Goal: Task Accomplishment & Management: Use online tool/utility

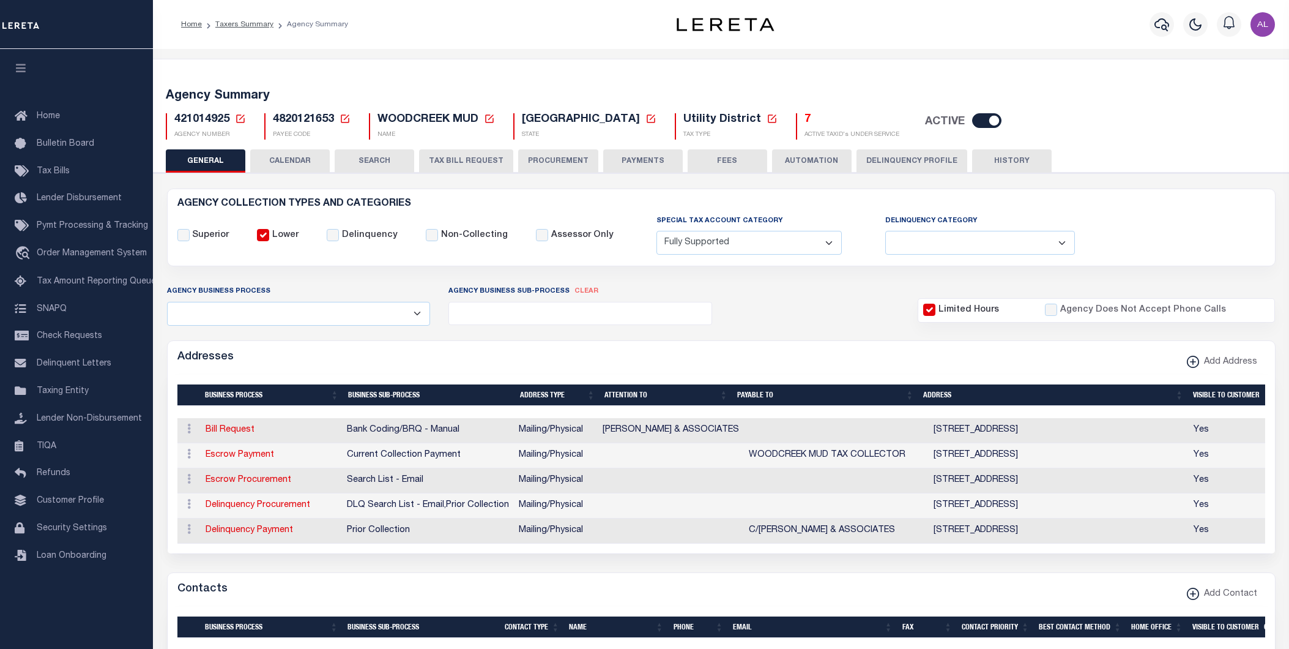
select select "1"
select select
click at [237, 119] on icon at bounding box center [240, 118] width 11 height 11
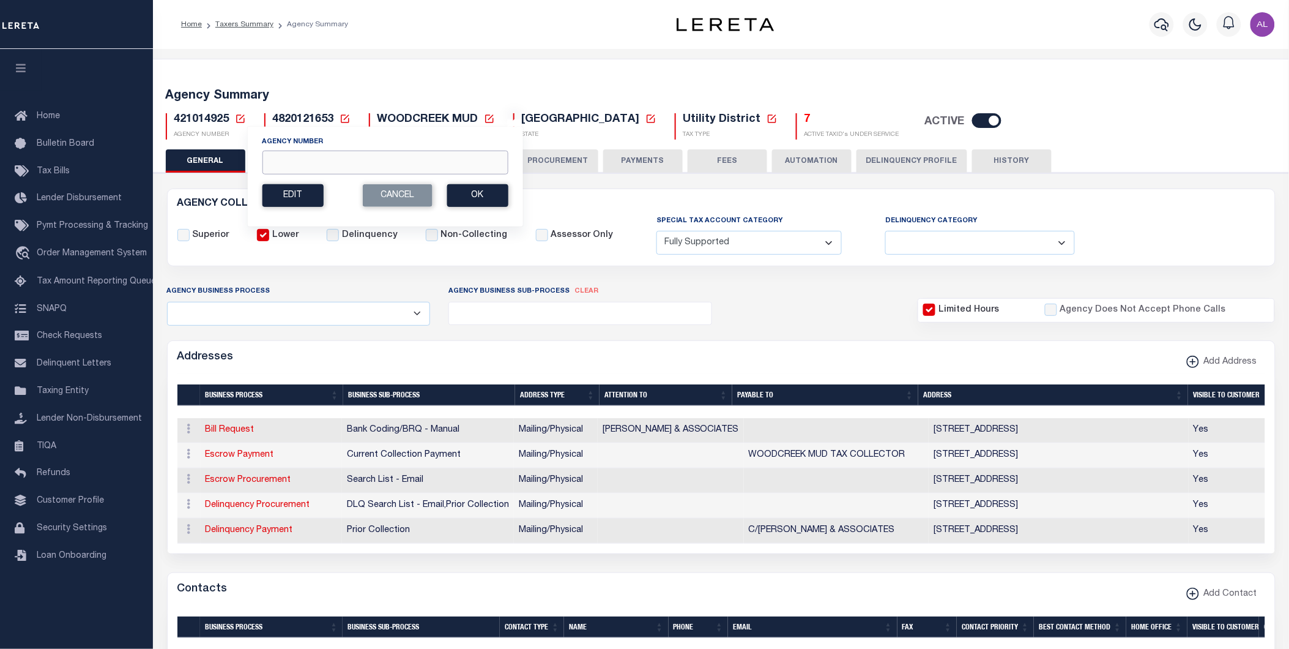
click at [326, 164] on input "Agency Number" at bounding box center [385, 163] width 246 height 24
paste input "060070904"
type input "060070904"
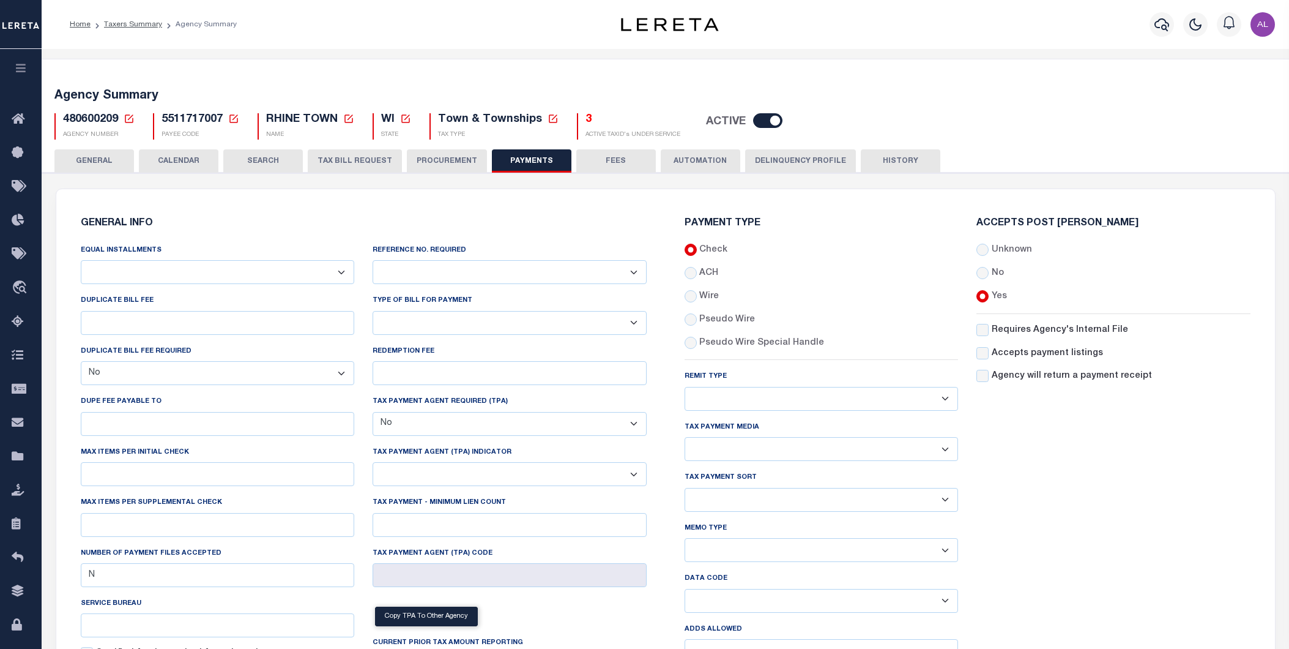
select select "false"
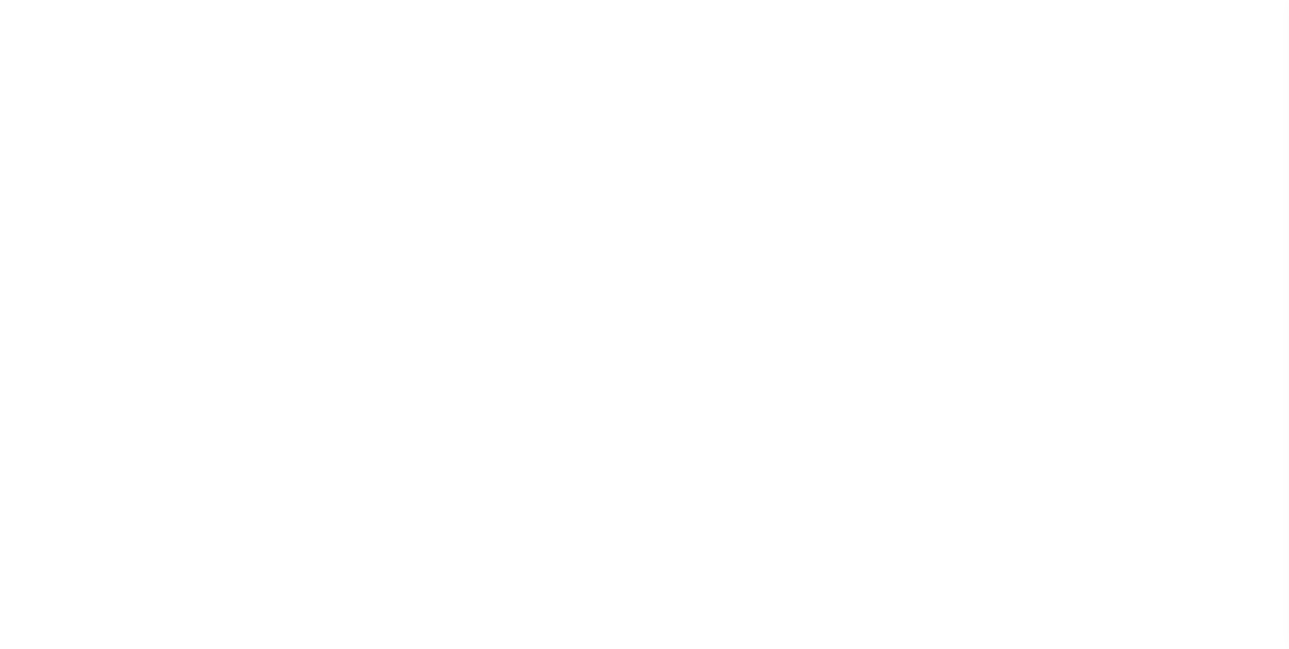
select select
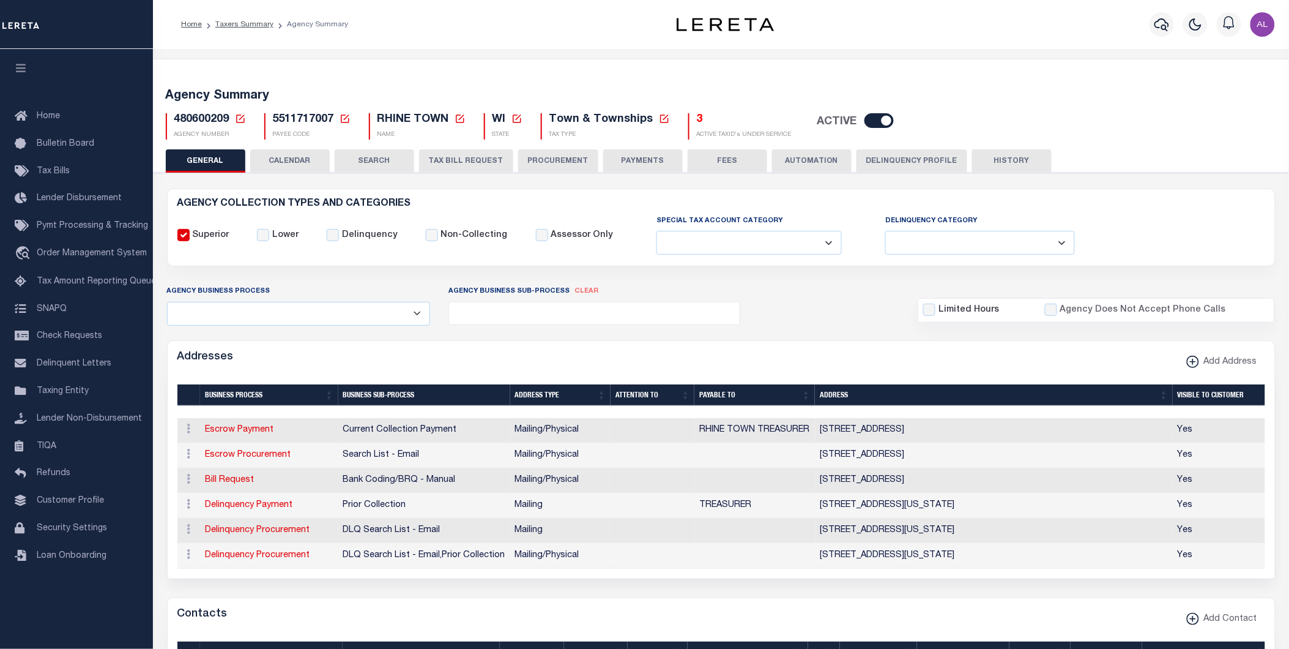
click at [239, 118] on icon at bounding box center [240, 118] width 11 height 11
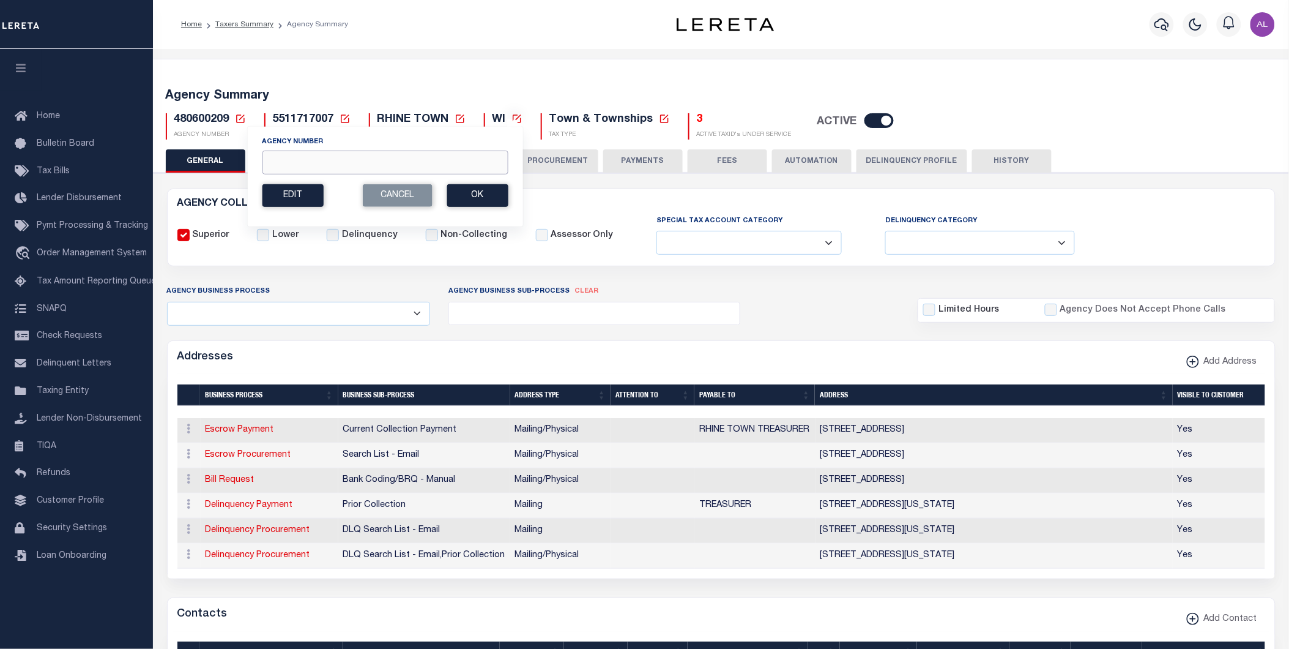
click at [379, 161] on input "Agency Number" at bounding box center [385, 163] width 246 height 24
paste input "060070904"
type input "060070904"
click at [473, 194] on button "Ok" at bounding box center [477, 195] width 61 height 23
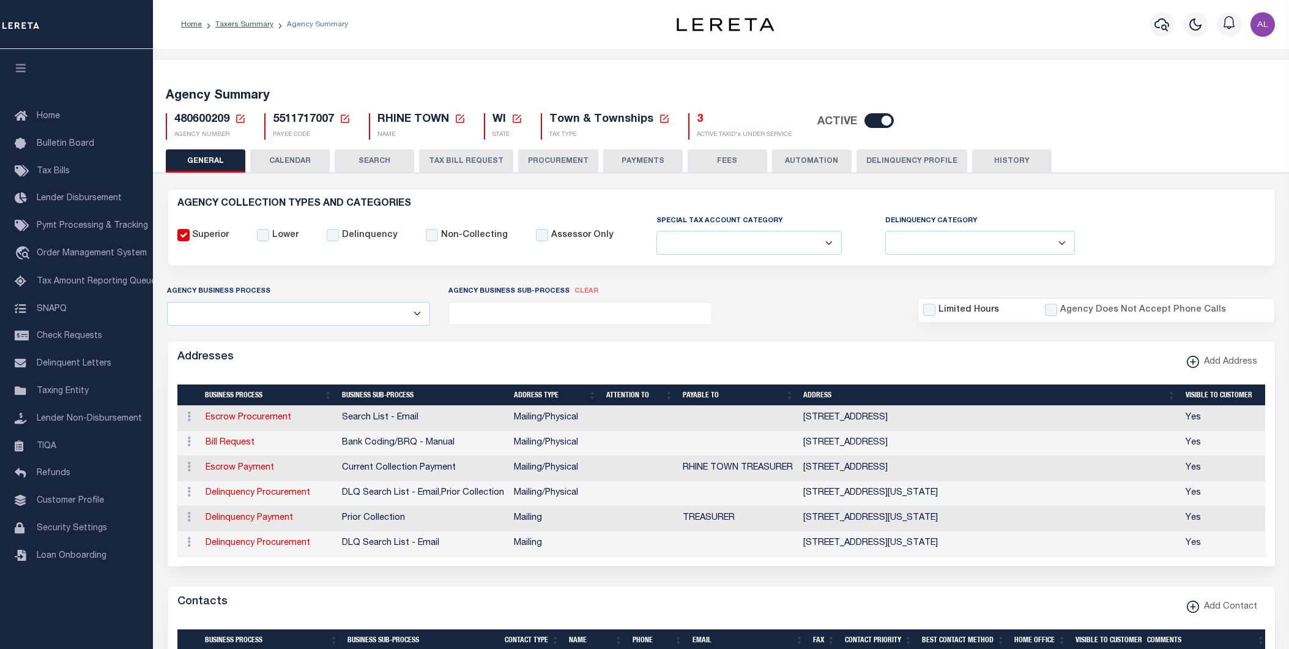
select select
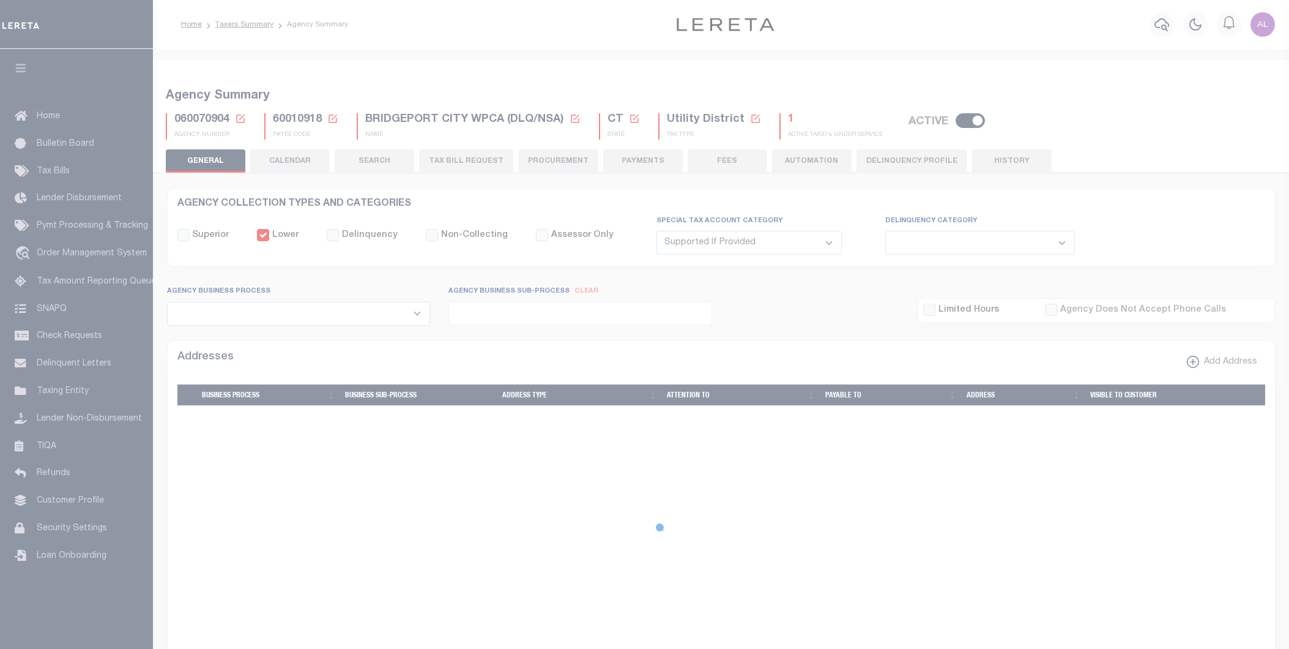
select select "2"
select select
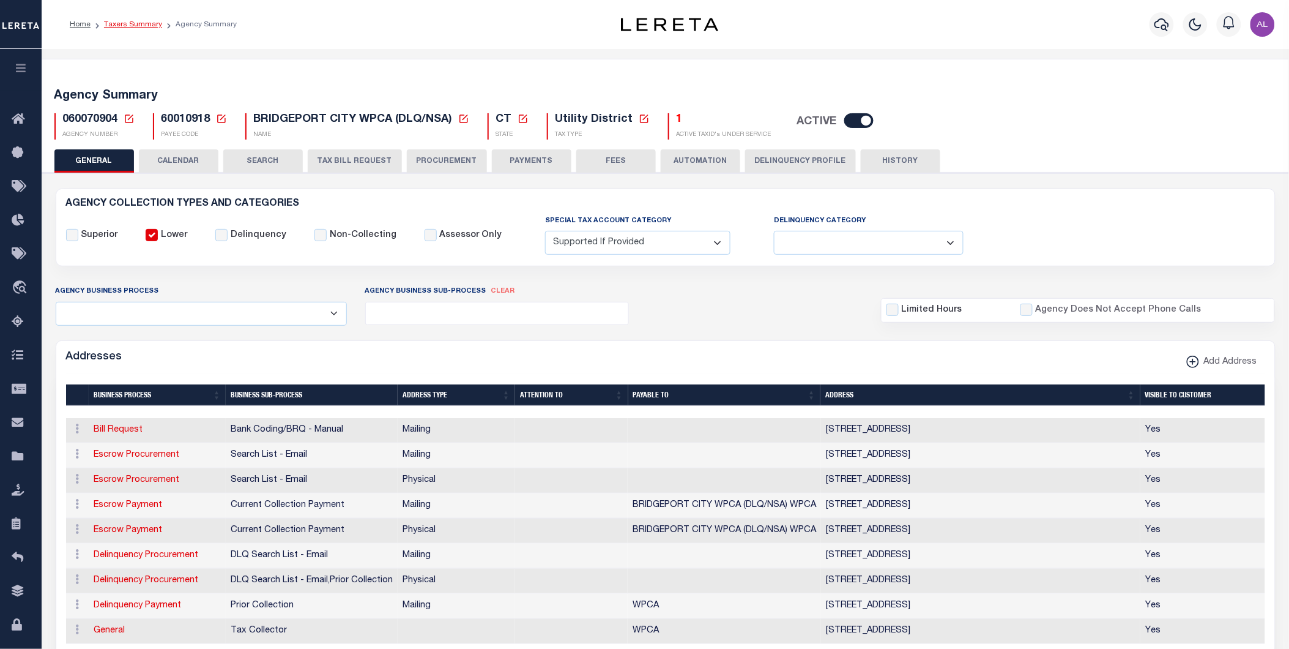
click at [114, 22] on link "Taxers Summary" at bounding box center [133, 24] width 58 height 7
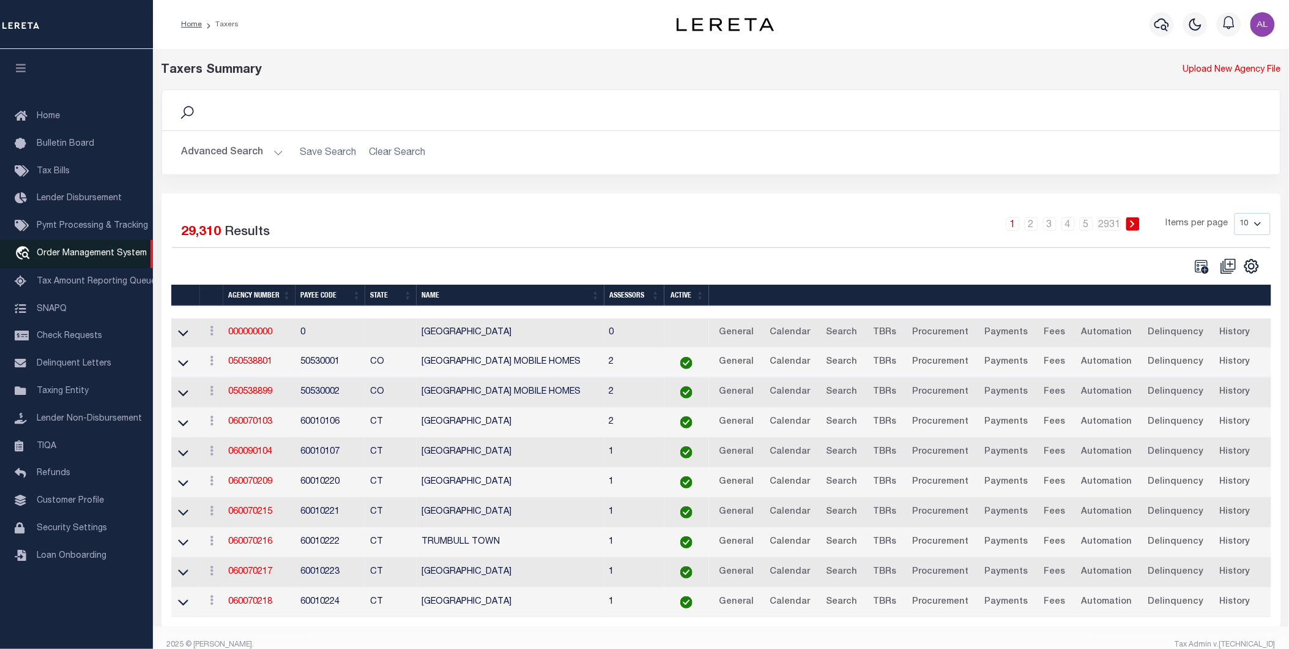
click at [65, 250] on span "Order Management System" at bounding box center [92, 253] width 110 height 9
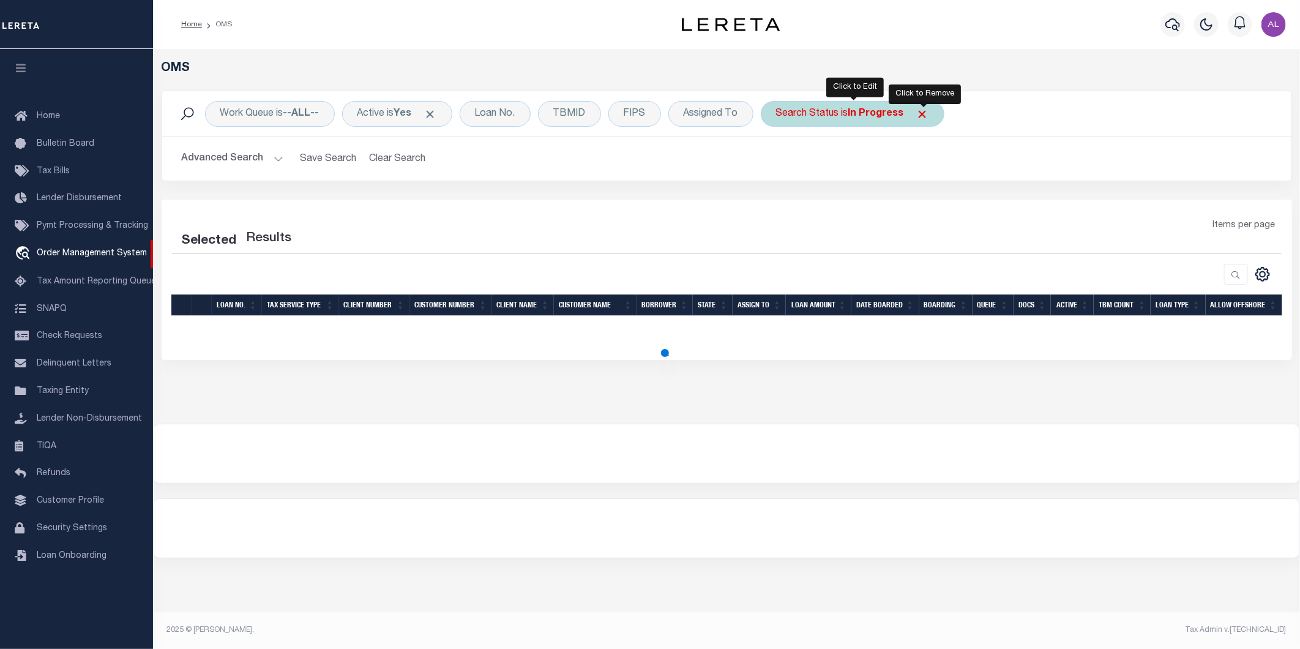
click at [923, 115] on span "Click to Remove" at bounding box center [922, 114] width 13 height 13
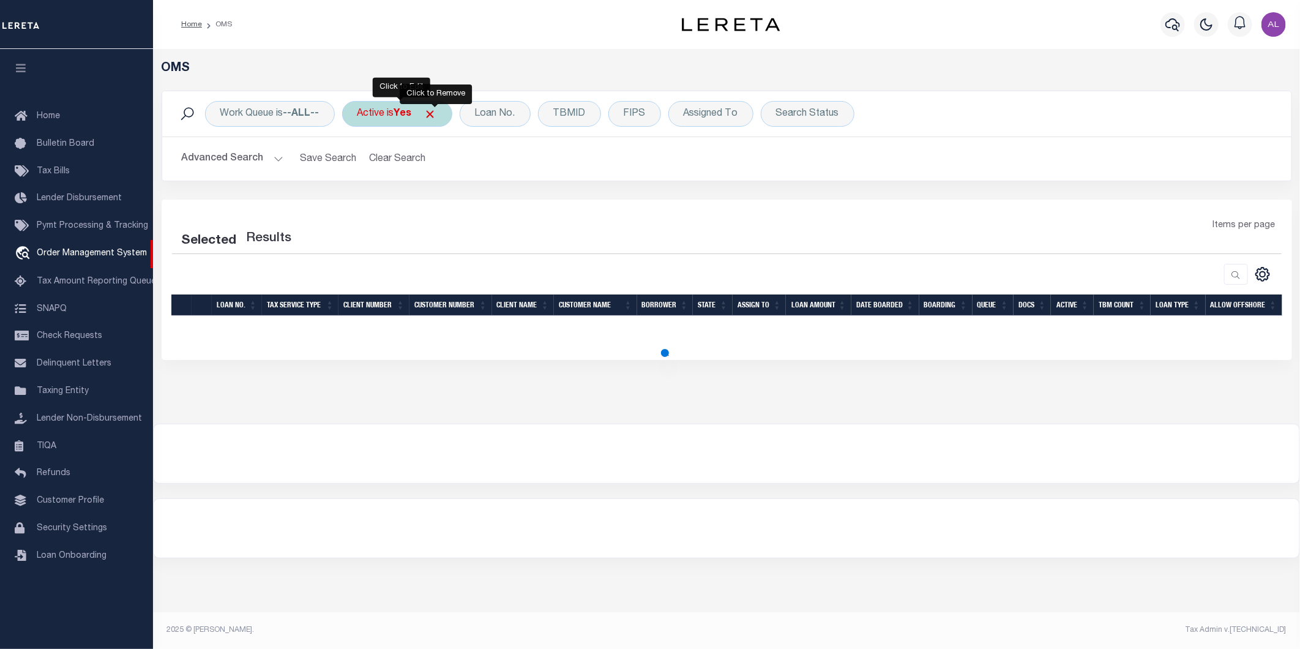
click at [433, 115] on span "Click to Remove" at bounding box center [430, 114] width 13 height 13
click at [455, 115] on div "Loan No." at bounding box center [442, 114] width 71 height 26
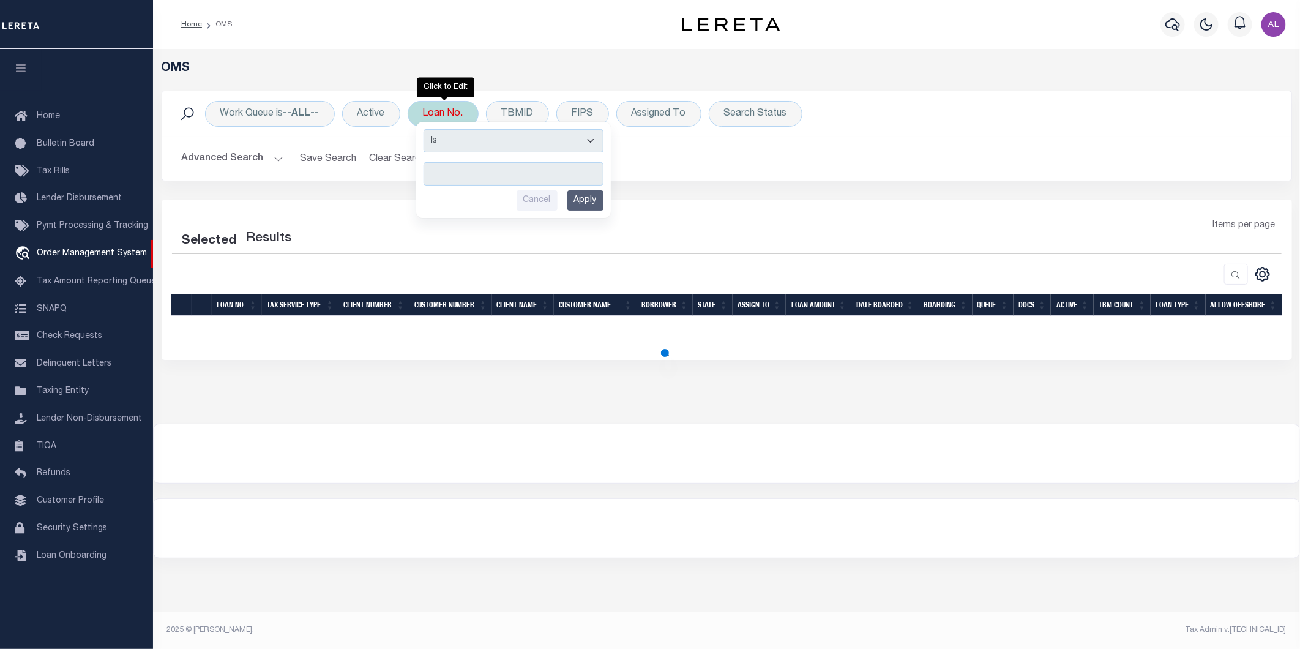
click at [481, 173] on input "text" at bounding box center [513, 173] width 180 height 23
select select "200"
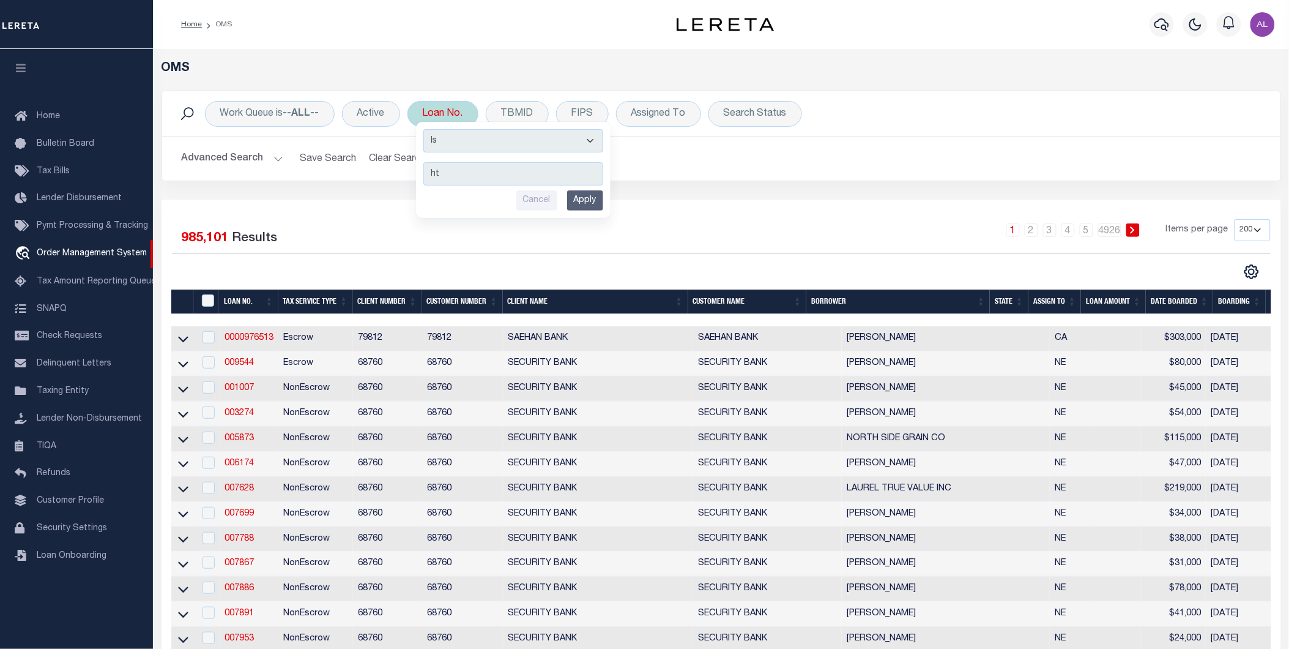
type input "h"
type input "3513"
click at [584, 198] on input "Apply" at bounding box center [585, 200] width 36 height 20
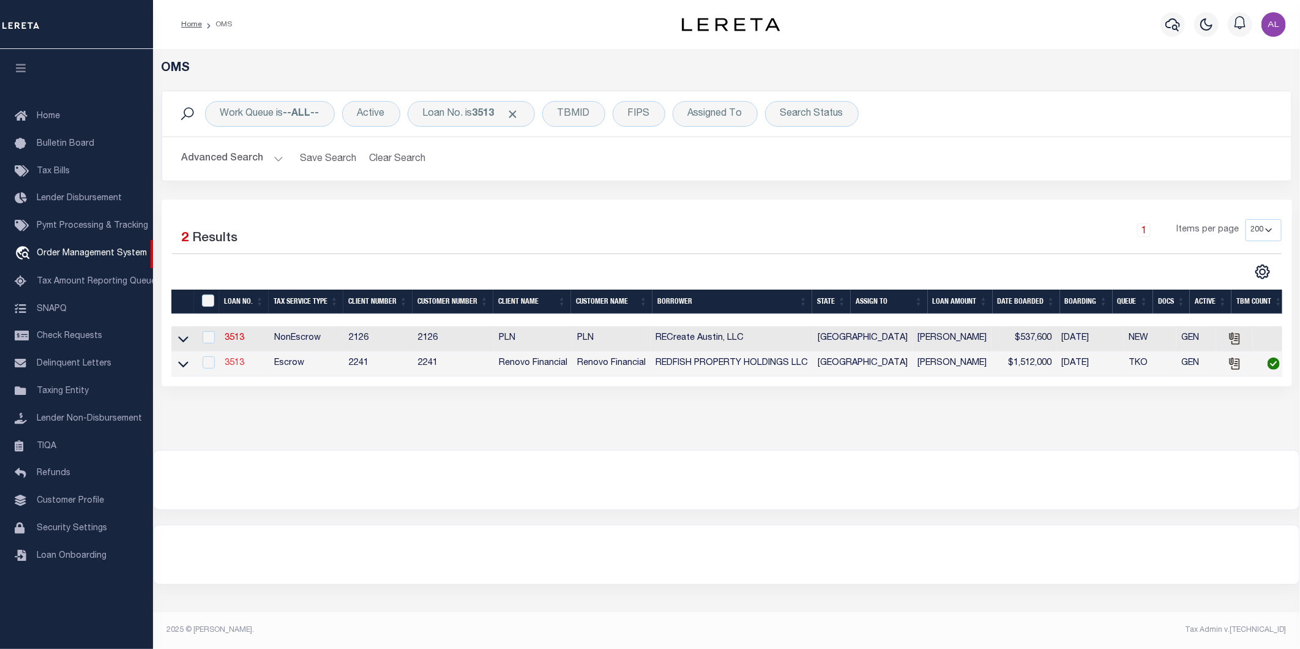
click at [225, 367] on link "3513" at bounding box center [235, 363] width 20 height 9
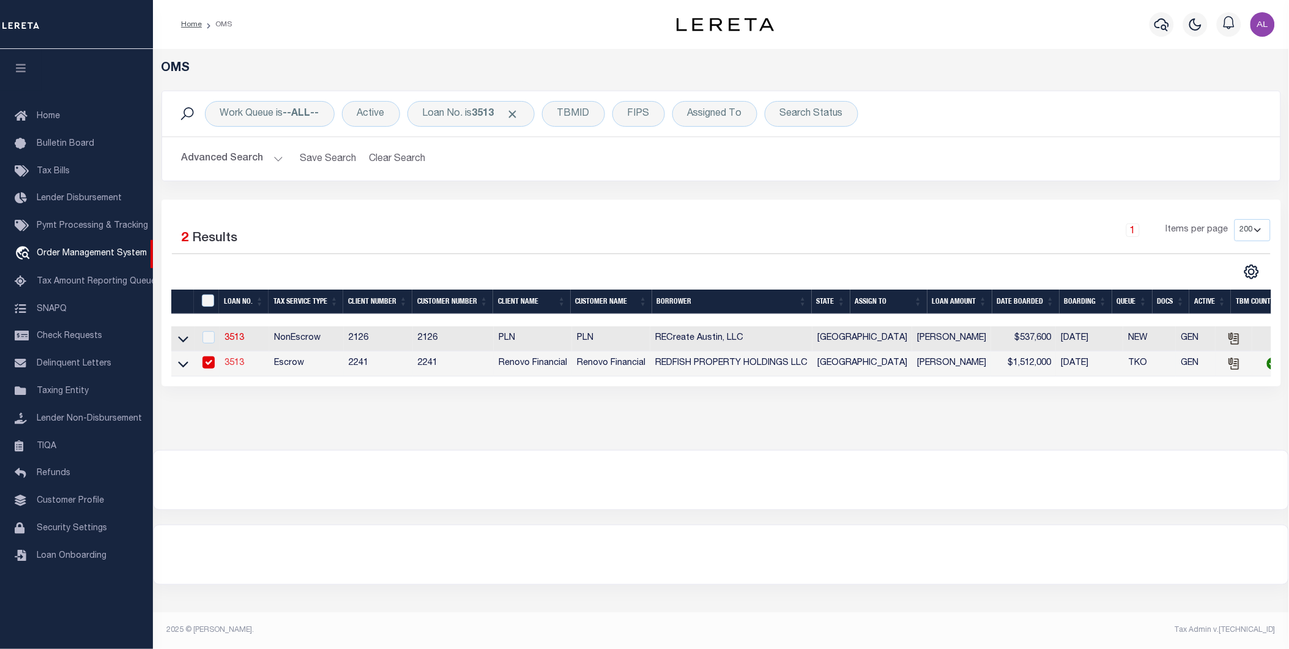
type input "3513"
type input "REDFISH PROPERTY HOLDINGS LLC"
select select
type input "4460 Libbit Avenue"
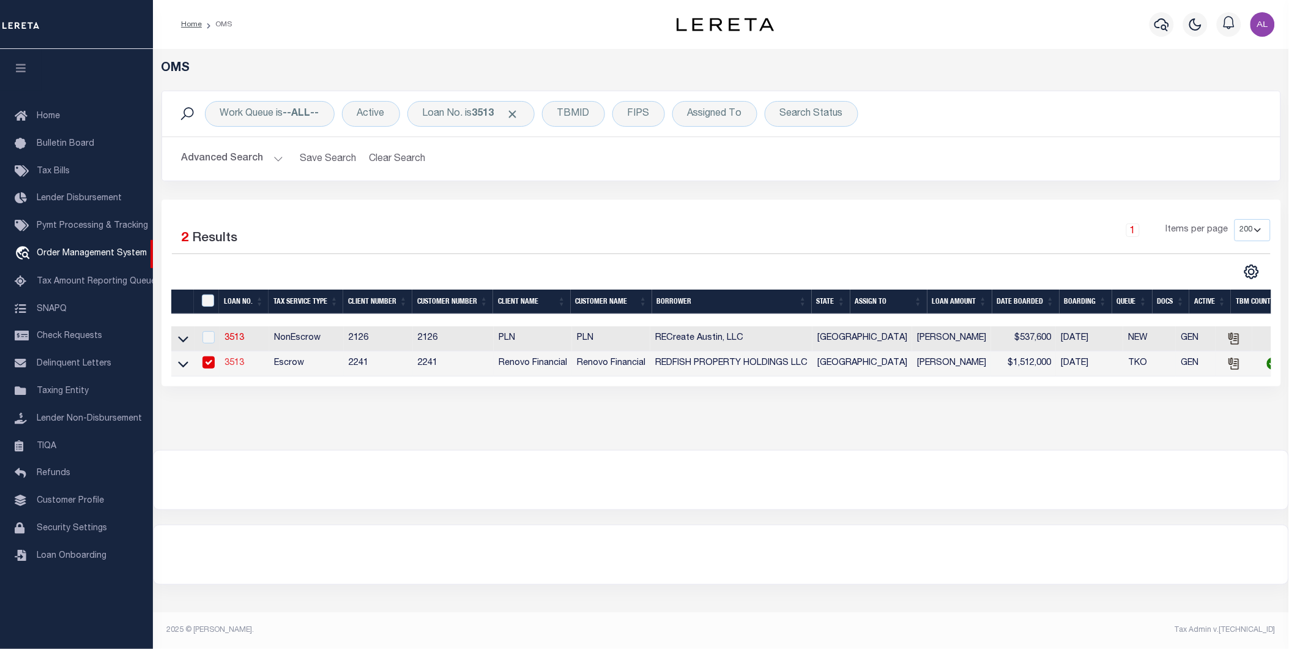
type input "Encino CA 91436"
select select
select select "Escrow"
select select "25066"
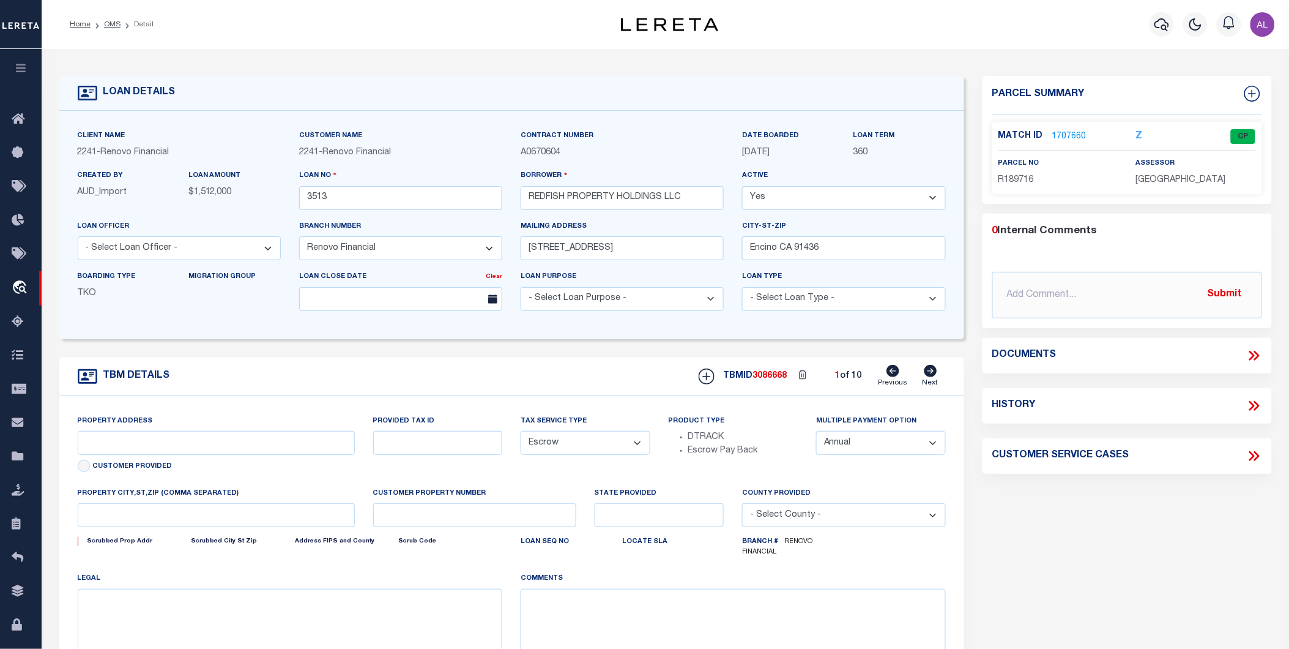
type input "2626 30th Ave N"
select select
type input "Texas City, TX 77590"
type input "a0k2L00001SgS1E"
type input "[GEOGRAPHIC_DATA]"
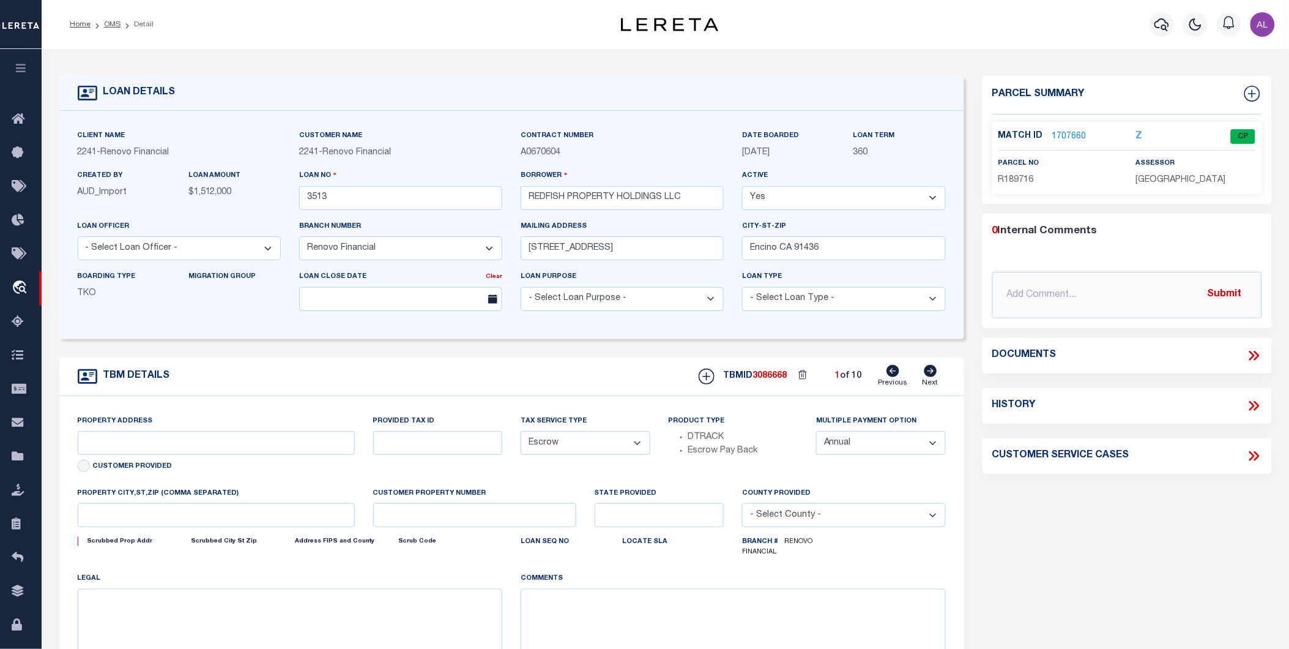
type textarea "Situs change per client audit"
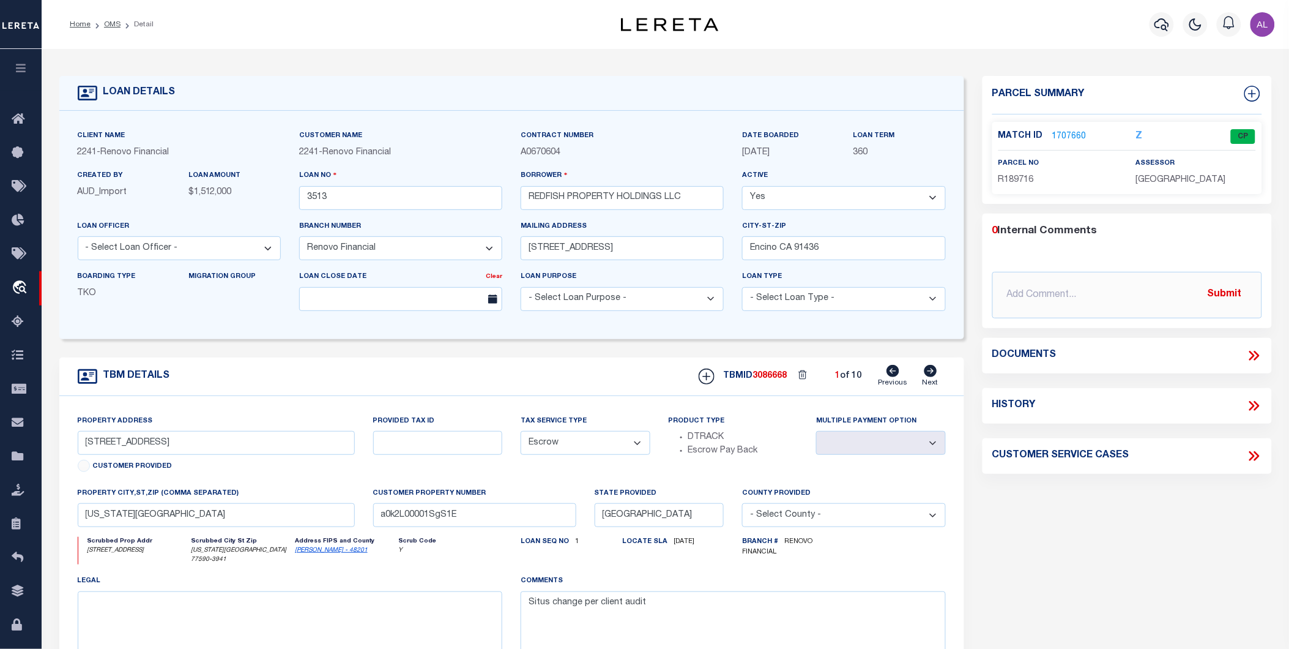
click at [1066, 130] on link "1707660" at bounding box center [1069, 136] width 34 height 13
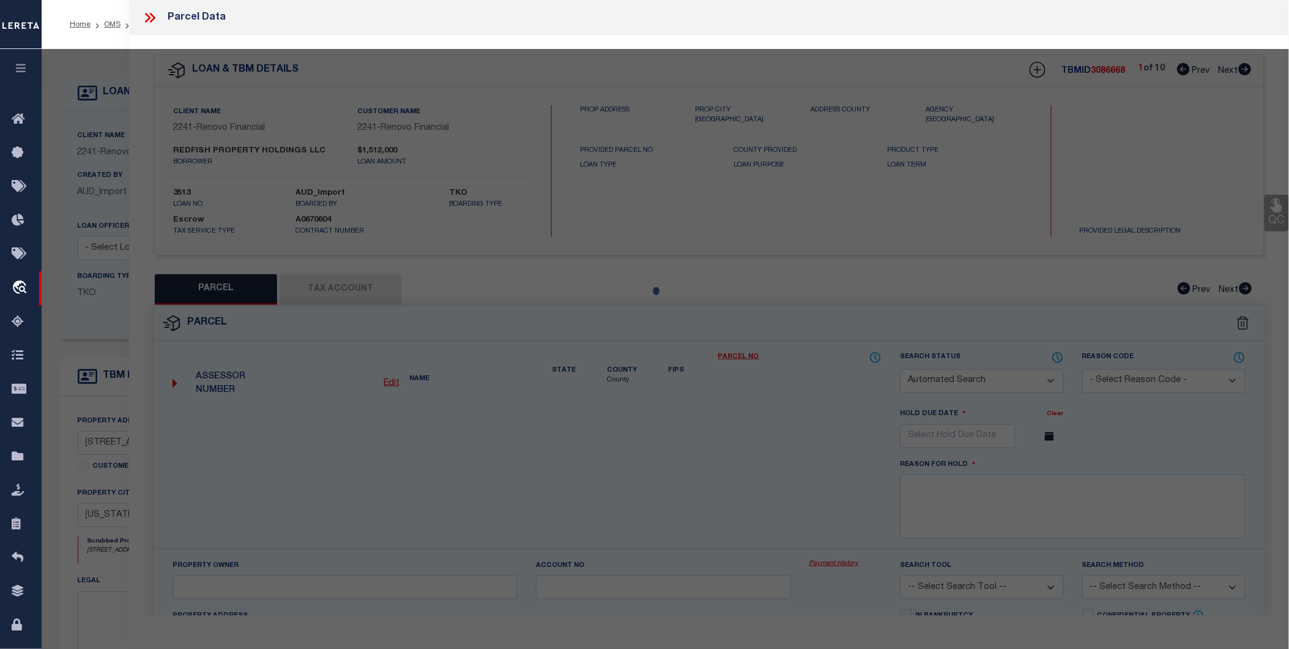
checkbox input "false"
select select "CP"
type input "REDFISH PROPERTY HOLDINGS LLC"
select select
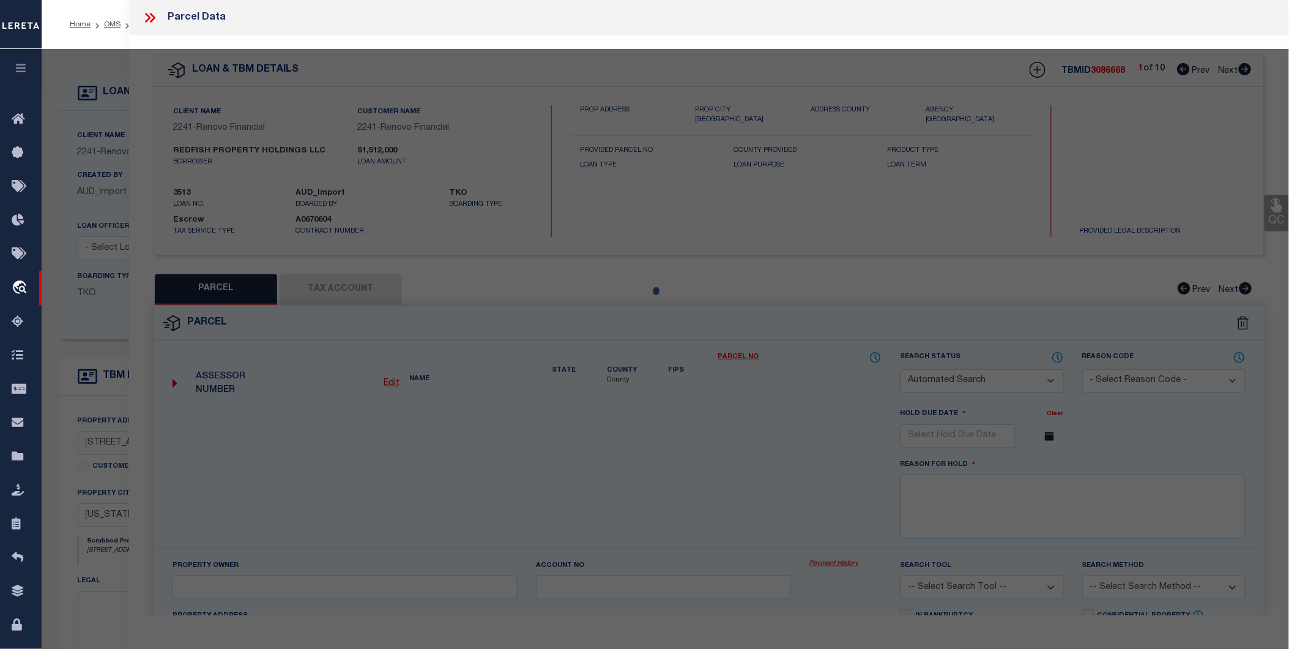
type input "2626 30TH AVE N"
type input "TEXAS CITY, TX 77590"
type textarea "ABST 142 R LOGAN SUR LOT 16 BLK 33 NORTHSIDE ADDN"
type textarea "Tax ID Special Project"
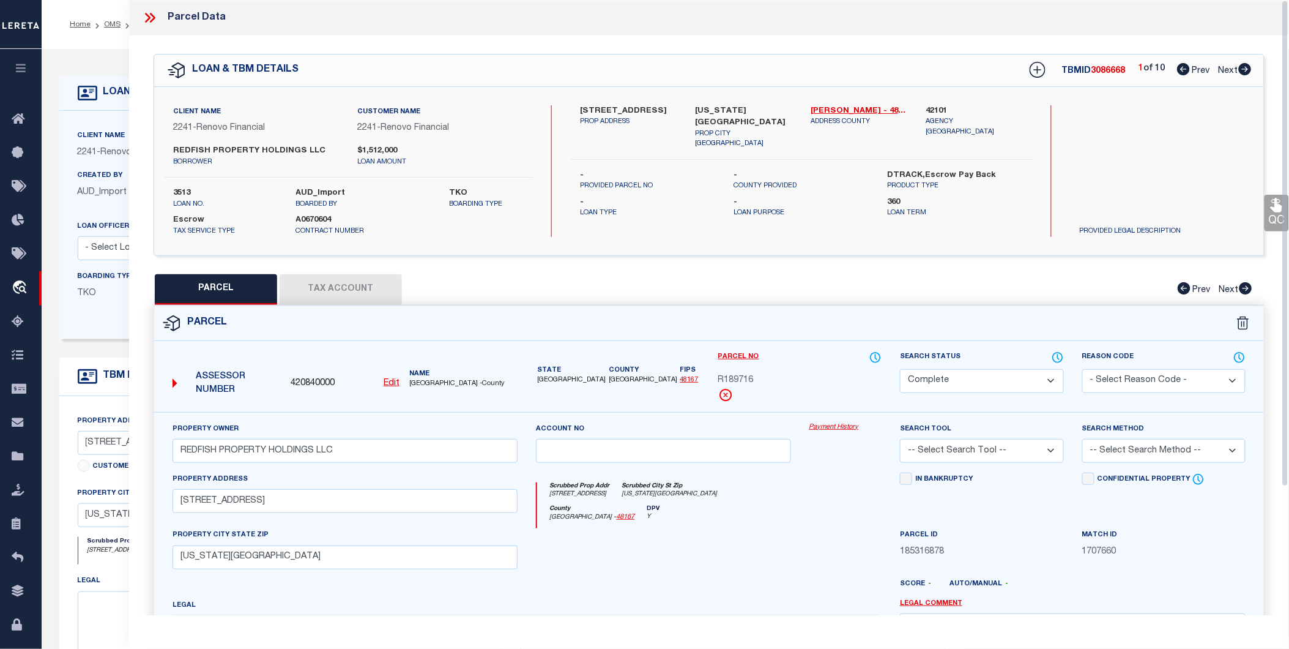
click at [346, 296] on button "Tax Account" at bounding box center [341, 289] width 122 height 31
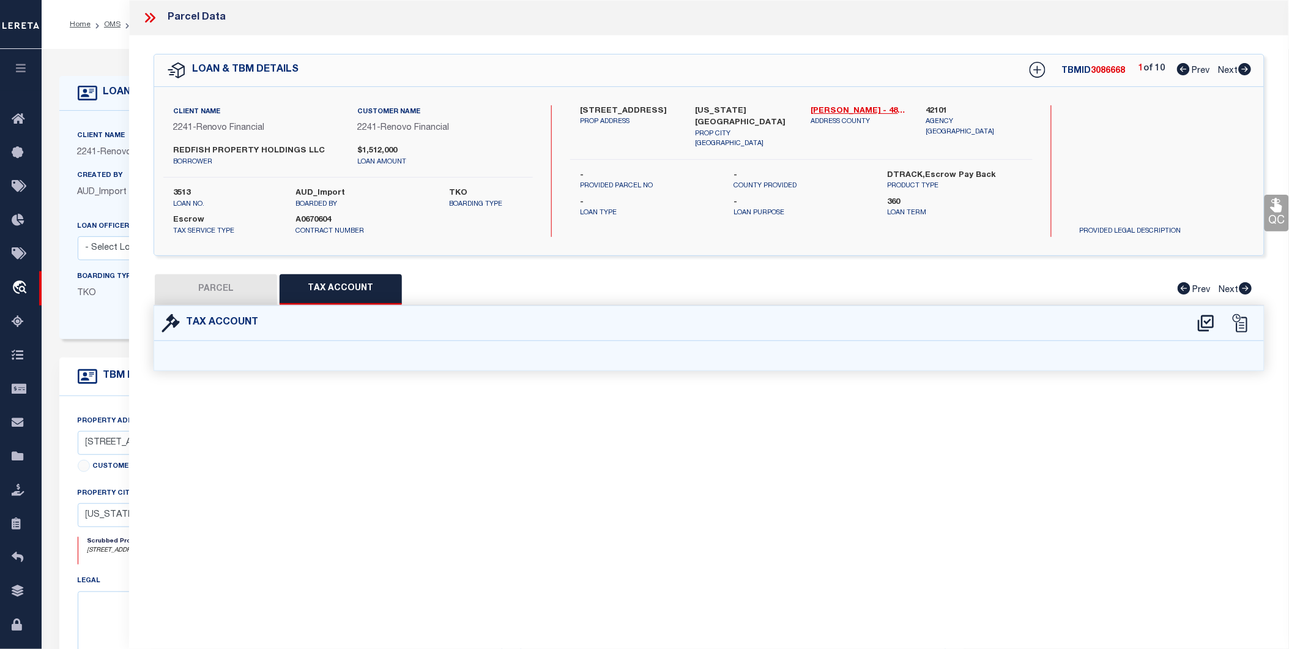
select select "100"
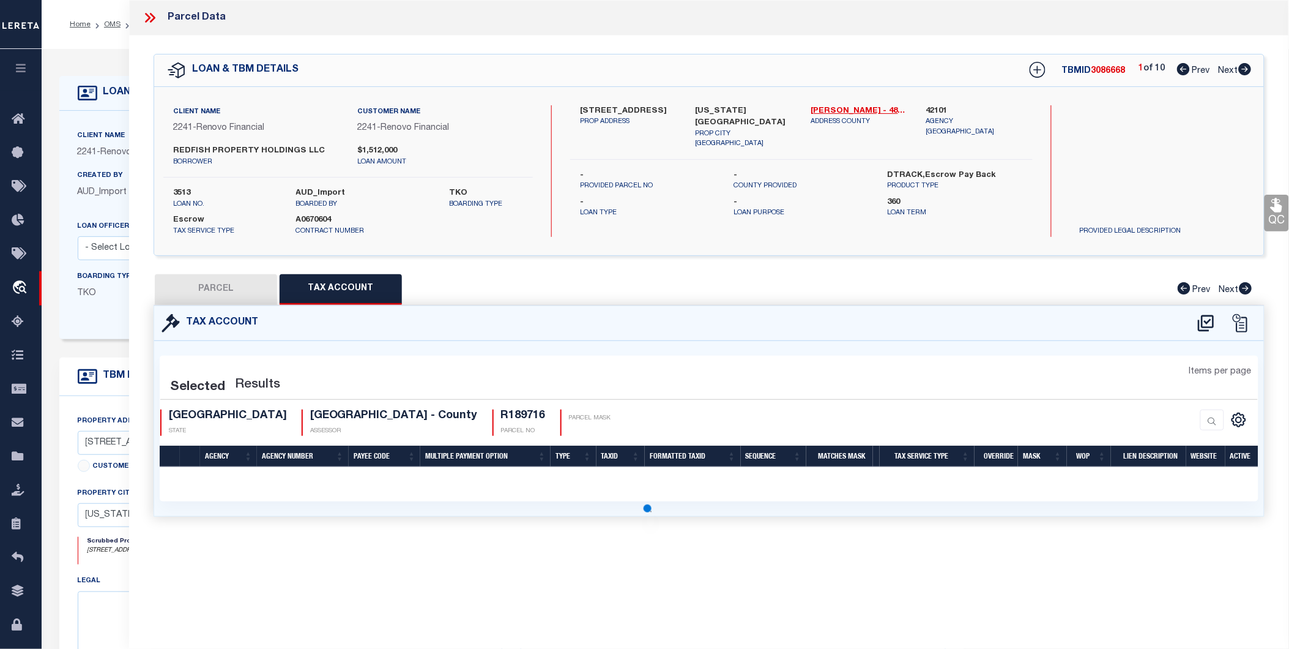
select select "100"
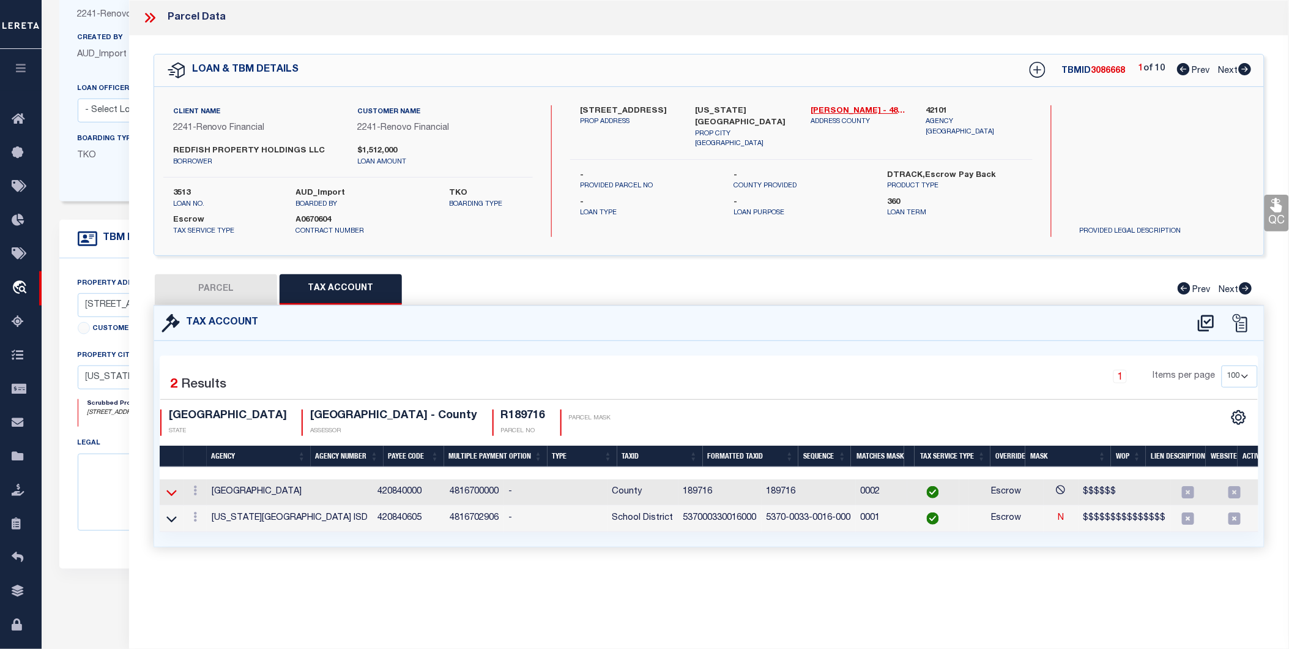
click at [174, 491] on icon at bounding box center [171, 492] width 10 height 6
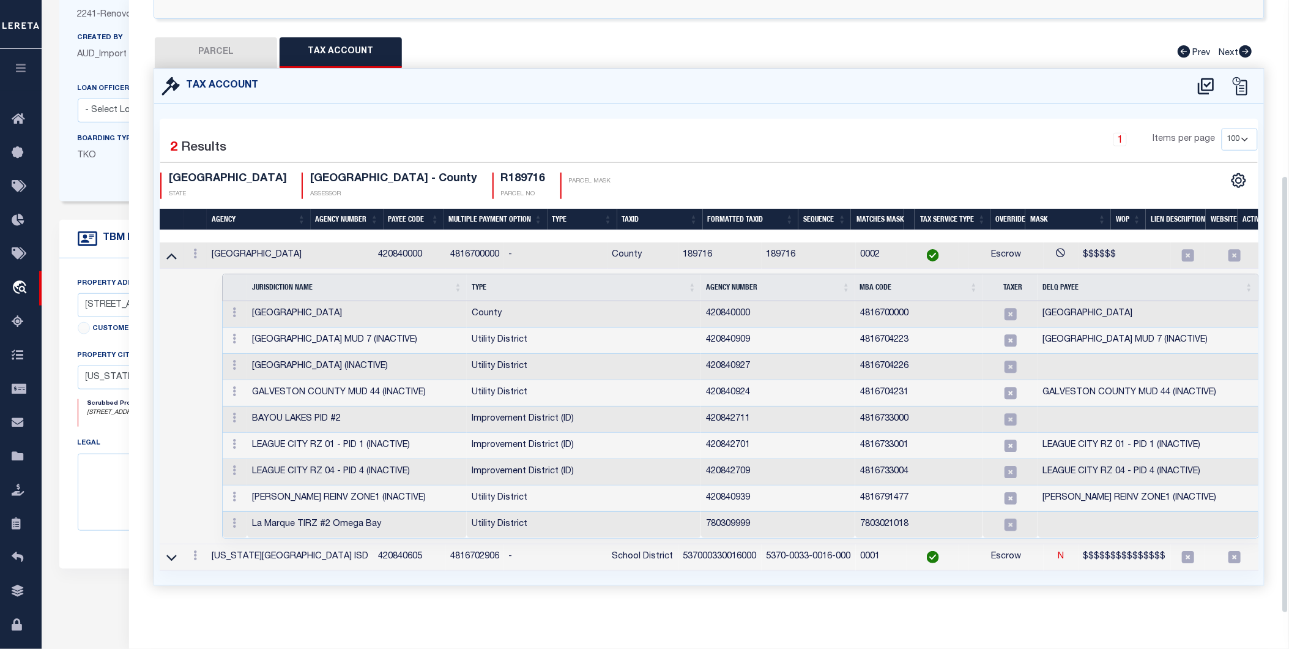
scroll to position [248, 0]
click at [167, 554] on icon at bounding box center [171, 557] width 10 height 6
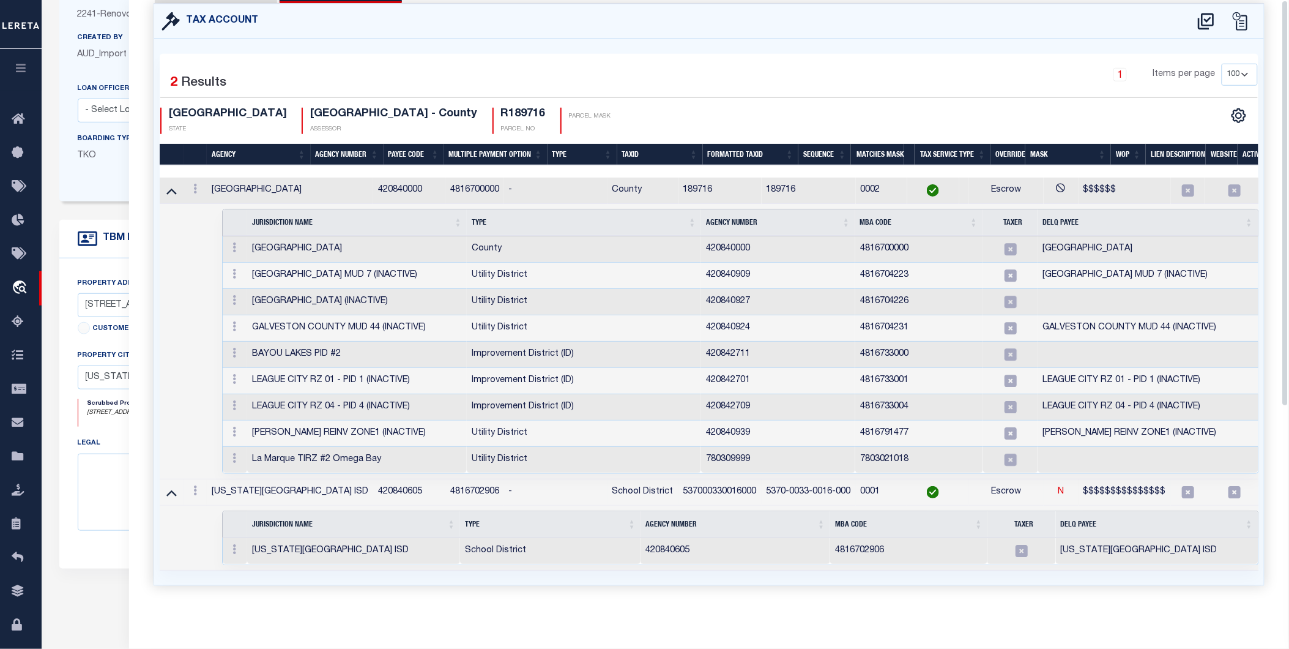
scroll to position [0, 0]
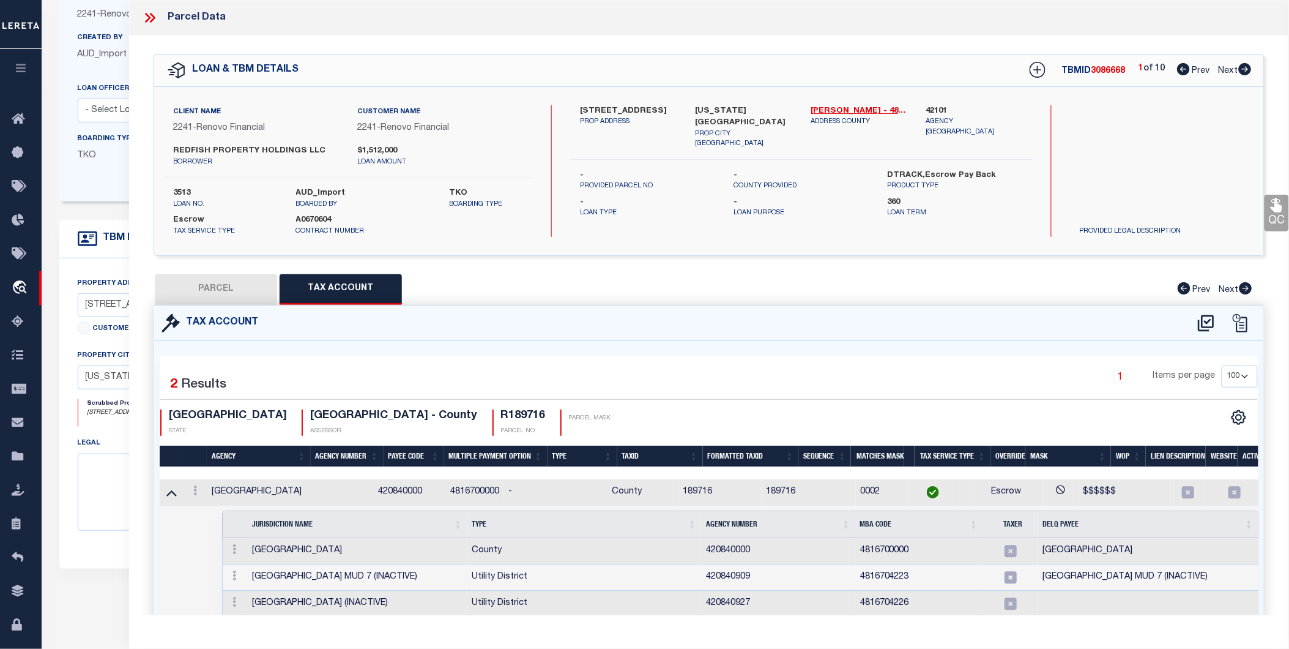
click at [250, 289] on button "PARCEL" at bounding box center [216, 289] width 122 height 31
select select "AS"
checkbox input "false"
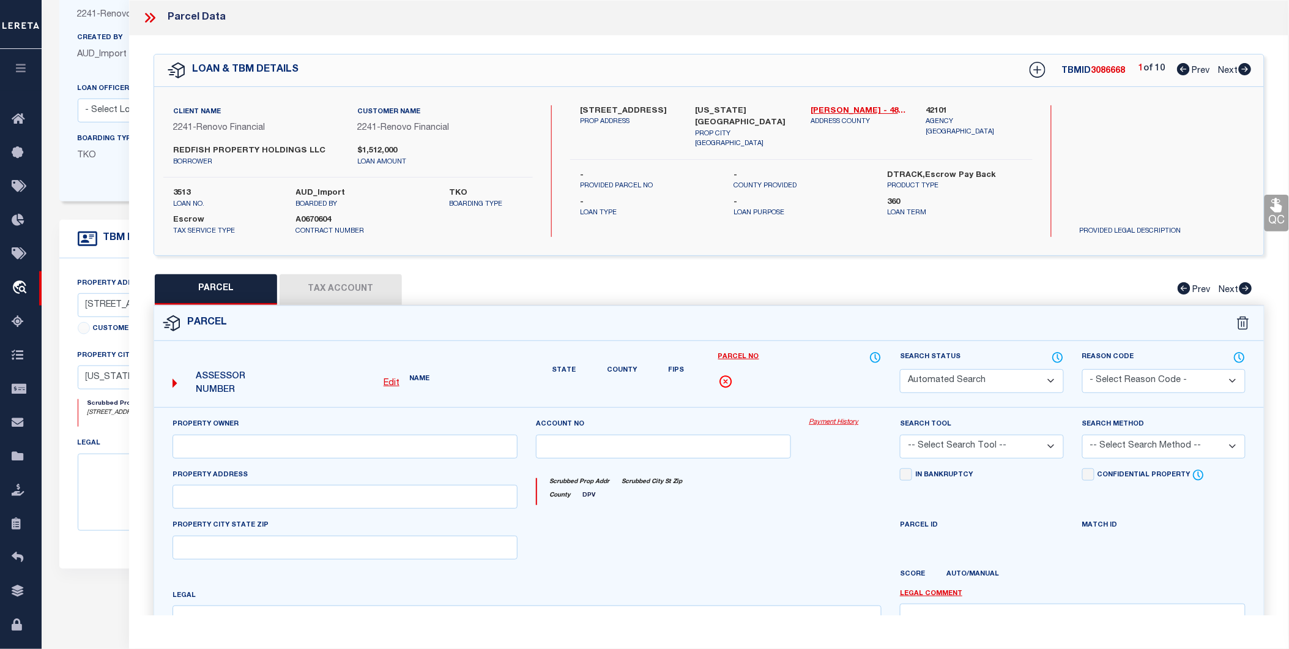
select select "CP"
type input "REDFISH PROPERTY HOLDINGS LLC"
select select
type input "2626 30TH AVE N"
type input "TEXAS CITY, TX 77590"
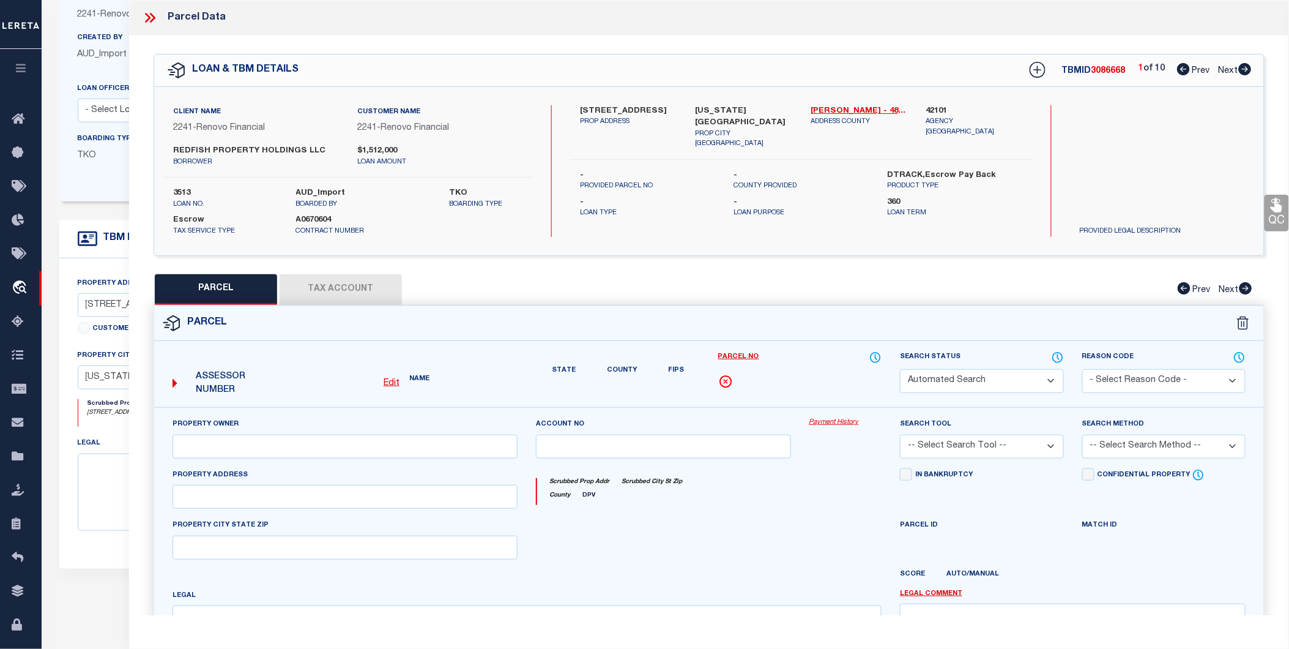
type textarea "ABST 142 R LOGAN SUR LOT 16 BLK 33 NORTHSIDE ADDN"
type textarea "Tax ID Special Project"
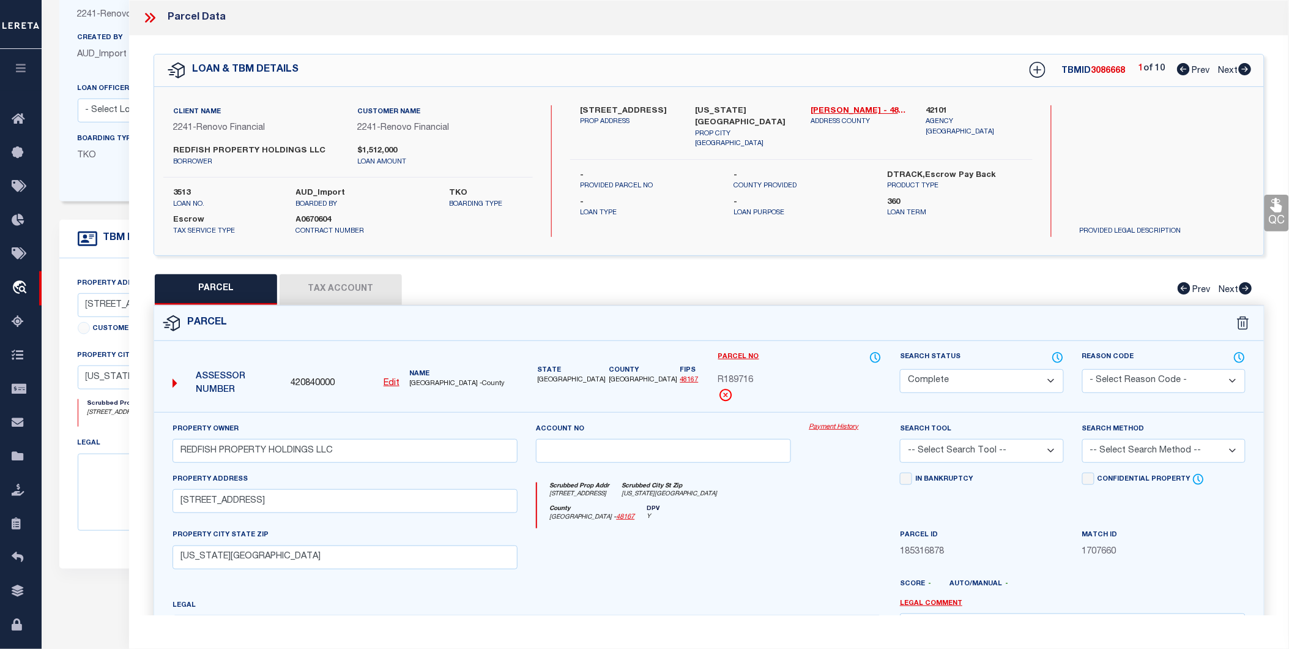
click at [958, 381] on select "Automated Search Bad Parcel Complete Duplicate Parcel High Dollar Reporting In …" at bounding box center [981, 381] width 163 height 24
click at [1066, 381] on div "Search Status Automated Search Bad Parcel Complete Duplicate Parcel High Dollar…" at bounding box center [982, 381] width 182 height 61
click at [1040, 378] on select "Automated Search Bad Parcel Complete Duplicate Parcel High Dollar Reporting In …" at bounding box center [981, 381] width 163 height 24
select select "PC"
click at [900, 369] on select "Automated Search Bad Parcel Complete Duplicate Parcel High Dollar Reporting In …" at bounding box center [981, 381] width 163 height 24
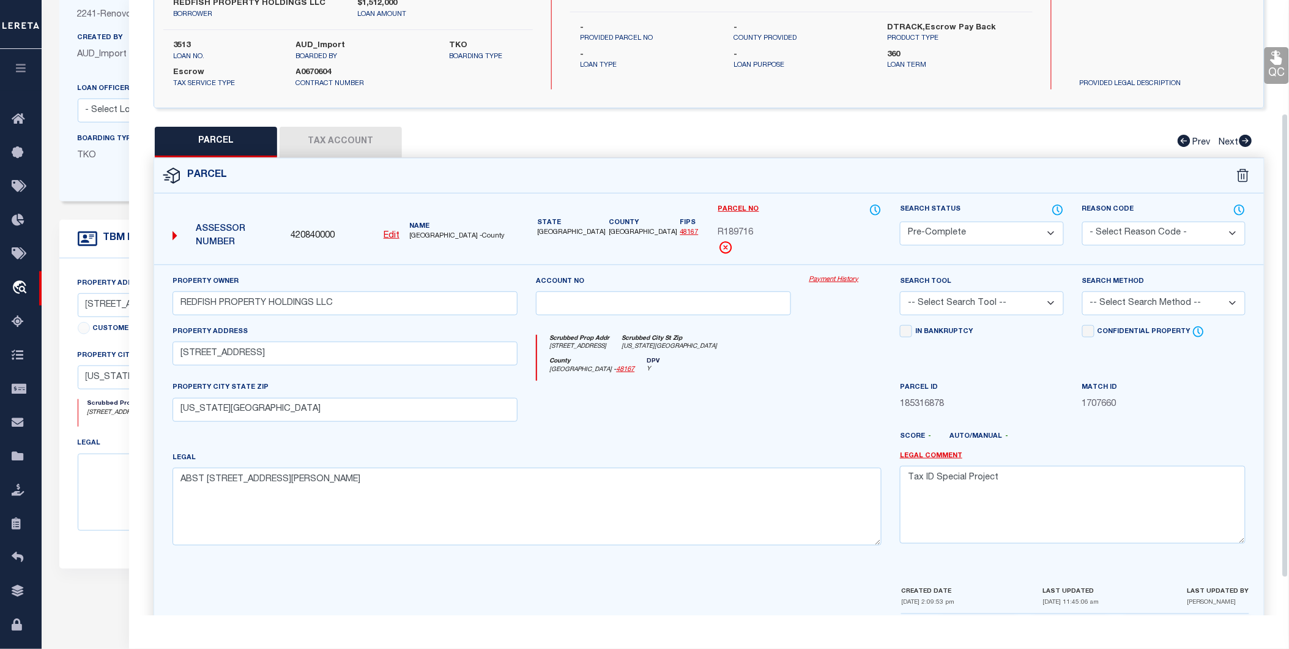
scroll to position [149, 0]
click at [1114, 577] on div "Property Owner REDFISH PROPERTY HOLDINGS LLC Account no Payment History Search …" at bounding box center [709, 422] width 1110 height 320
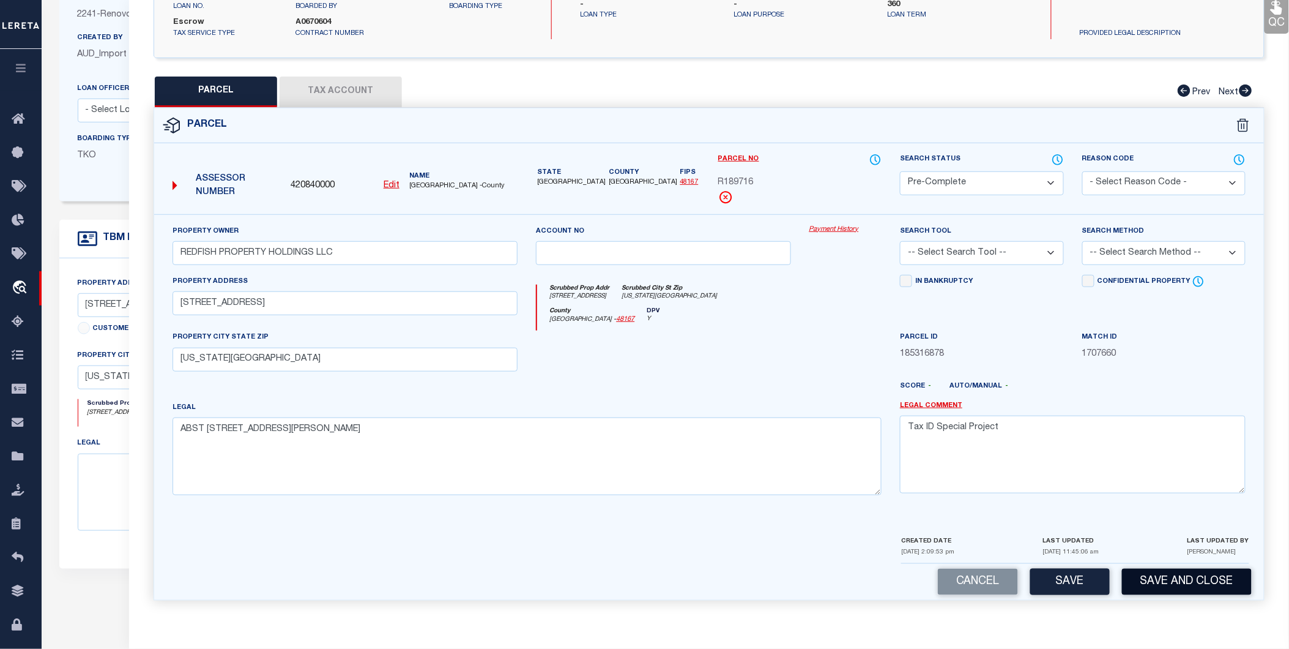
click at [1171, 583] on button "Save and Close" at bounding box center [1187, 581] width 130 height 26
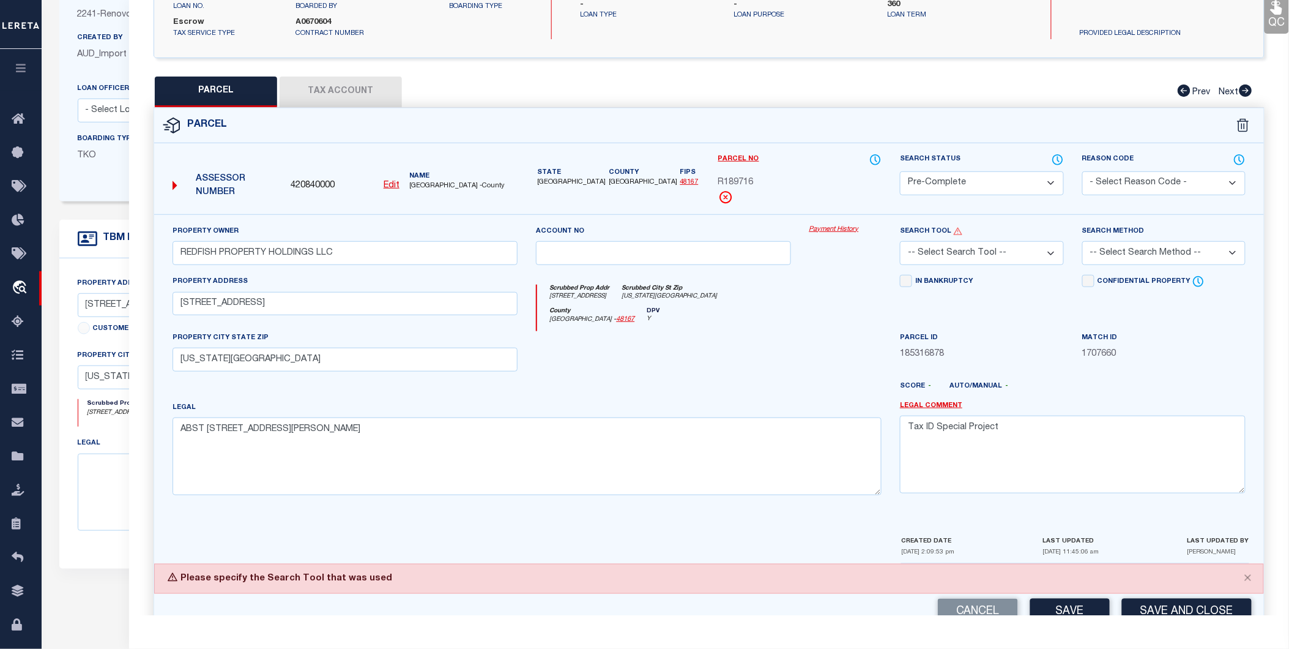
click at [999, 261] on select "-- Select Search Tool -- 3rd Party Website Agency File Agency Website ATLS CNV-…" at bounding box center [981, 253] width 163 height 24
select select "PHN"
click at [900, 241] on select "-- Select Search Tool -- 3rd Party Website Agency File Agency Website ATLS CNV-…" at bounding box center [981, 253] width 163 height 24
click at [1151, 258] on select "-- Select Search Method -- Property Address Legal Liability Info Provided" at bounding box center [1163, 253] width 163 height 24
select select "LEG"
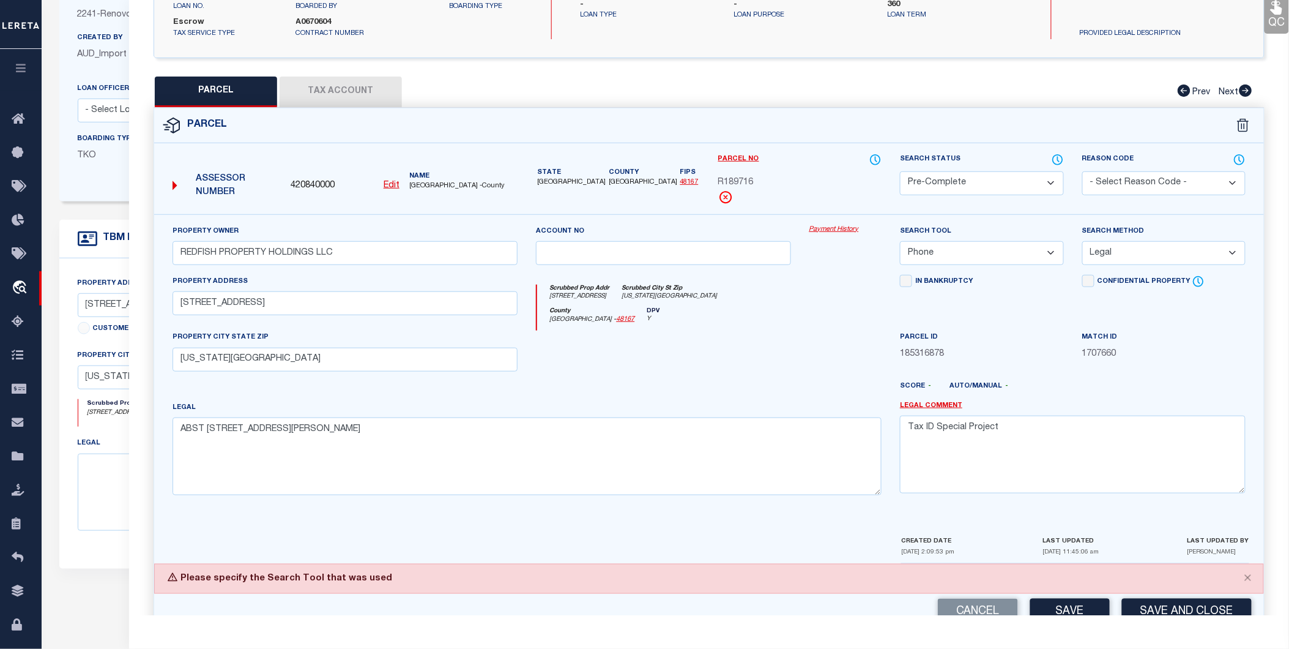
click at [1082, 241] on select "-- Select Search Method -- Property Address Legal Liability Info Provided" at bounding box center [1163, 253] width 163 height 24
click at [1181, 609] on button "Save and Close" at bounding box center [1187, 611] width 130 height 26
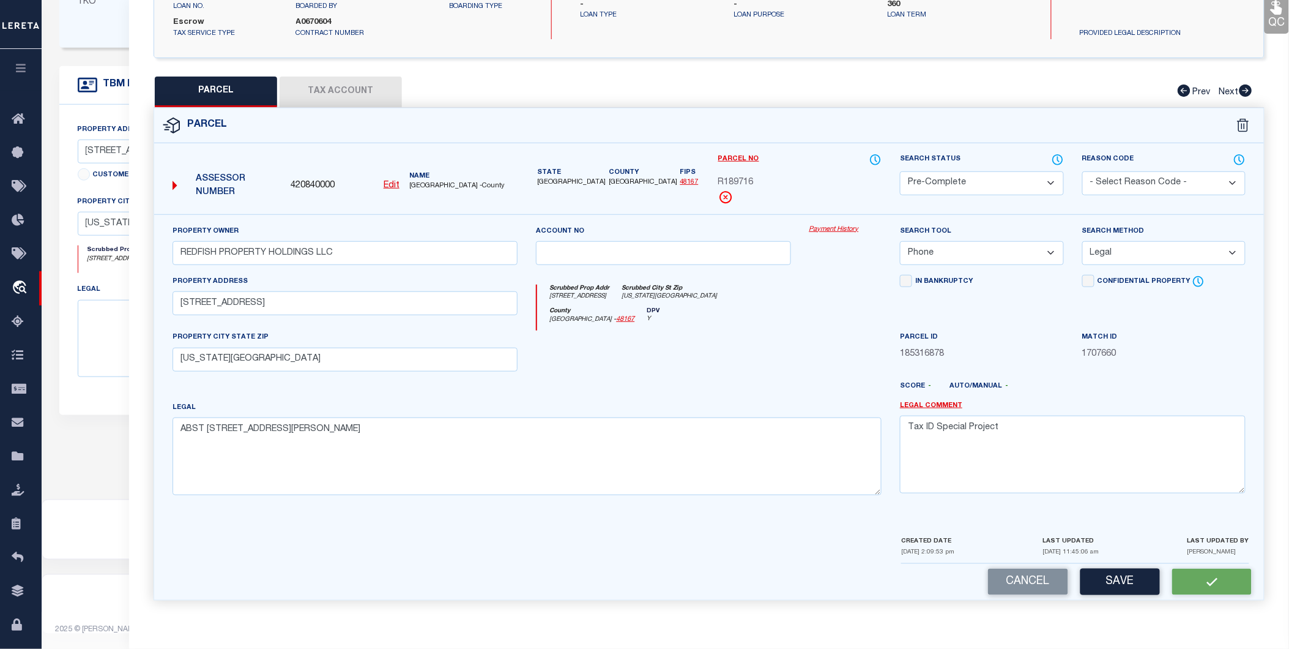
select select
select select "25066"
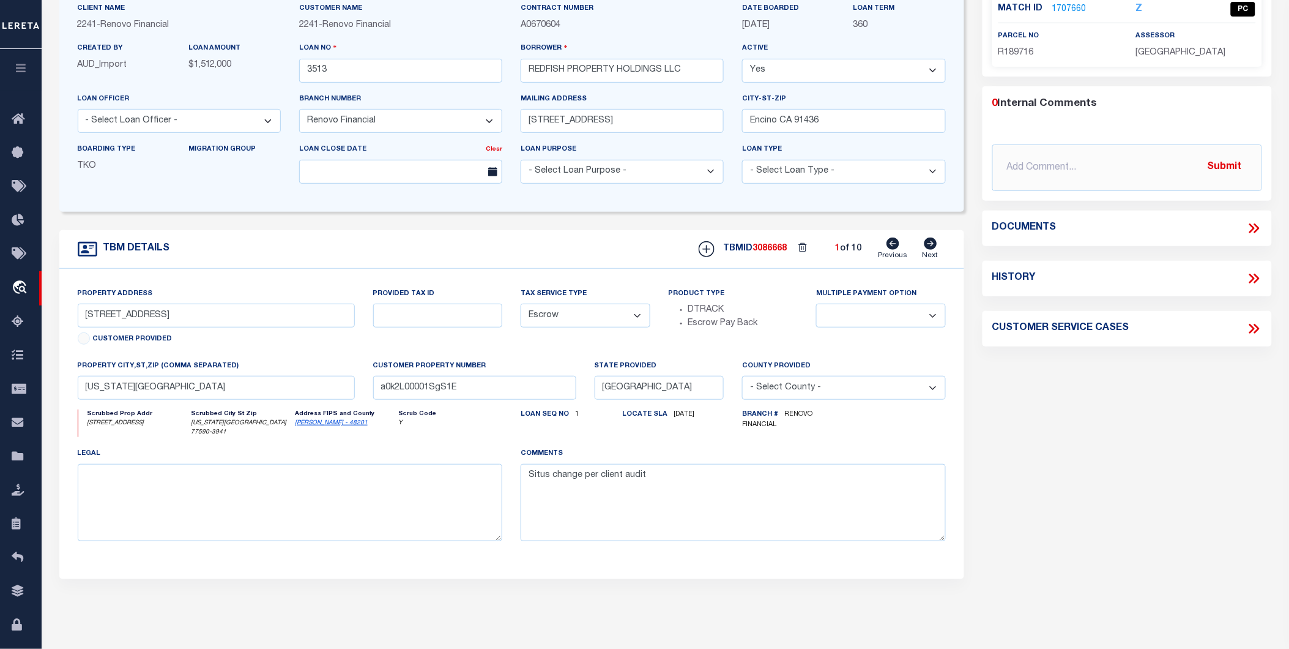
scroll to position [0, 0]
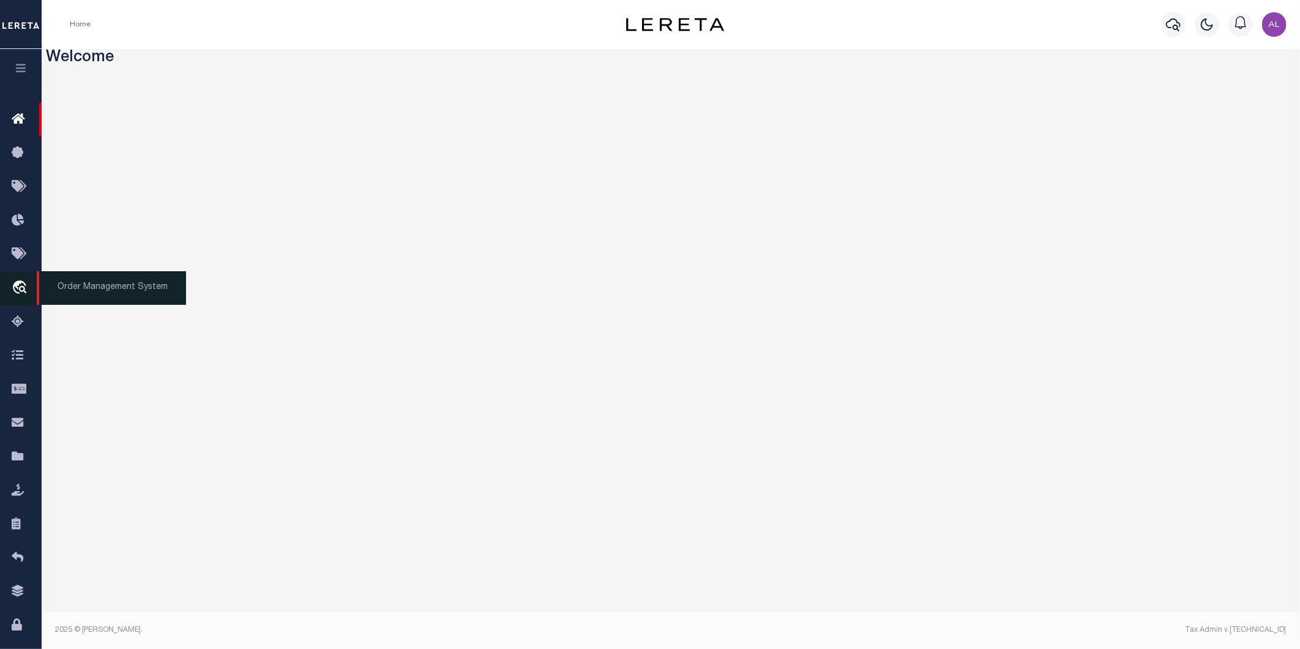
click at [19, 286] on icon "travel_explore" at bounding box center [22, 288] width 20 height 16
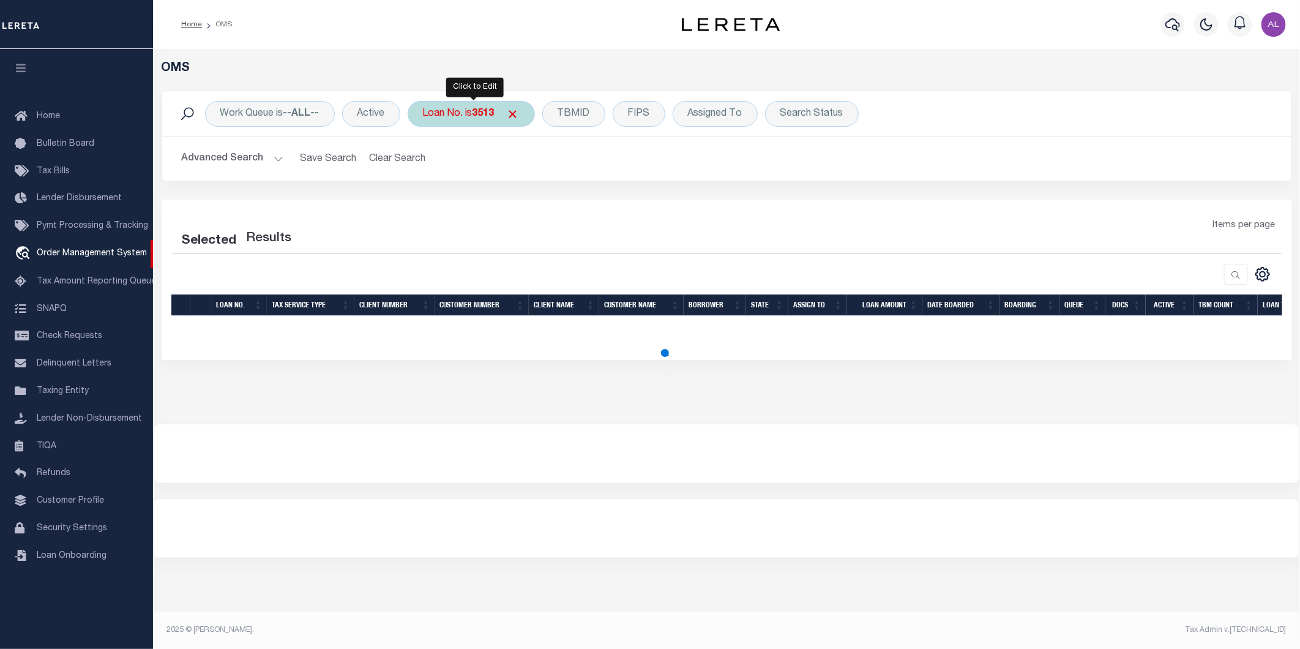
click at [461, 121] on div "Loan No. is 3513" at bounding box center [470, 114] width 127 height 26
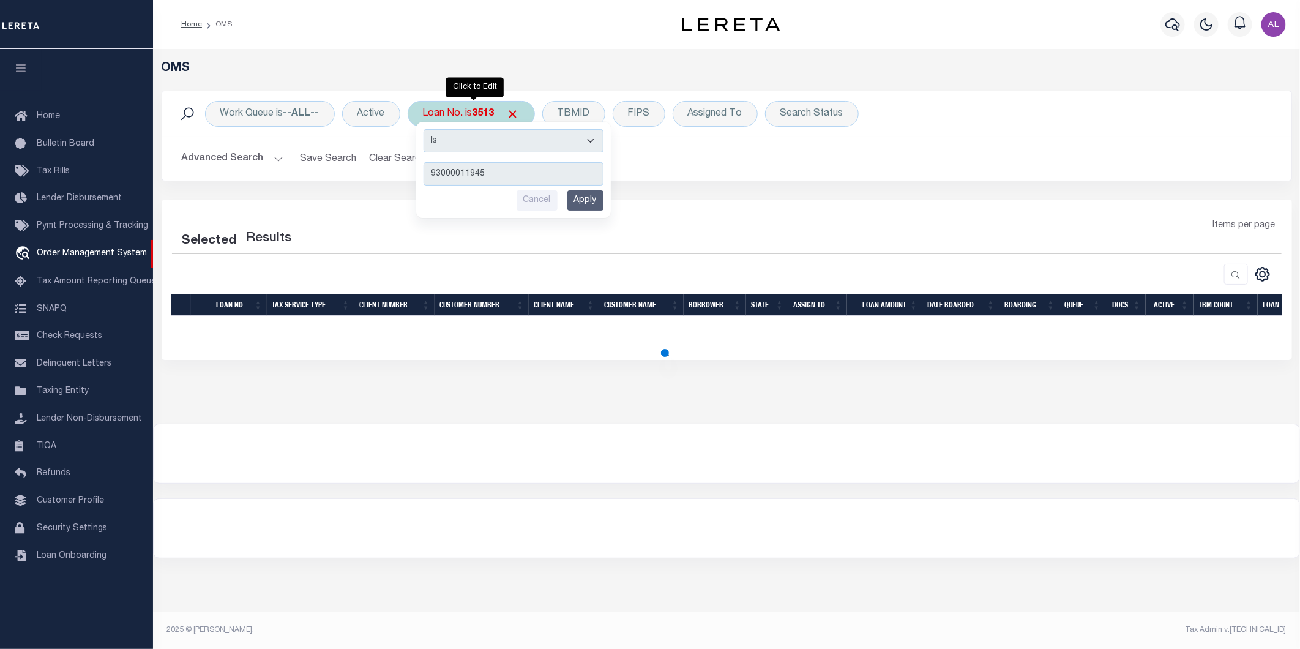
type input "93000011945"
click at [593, 193] on input "Apply" at bounding box center [585, 200] width 36 height 20
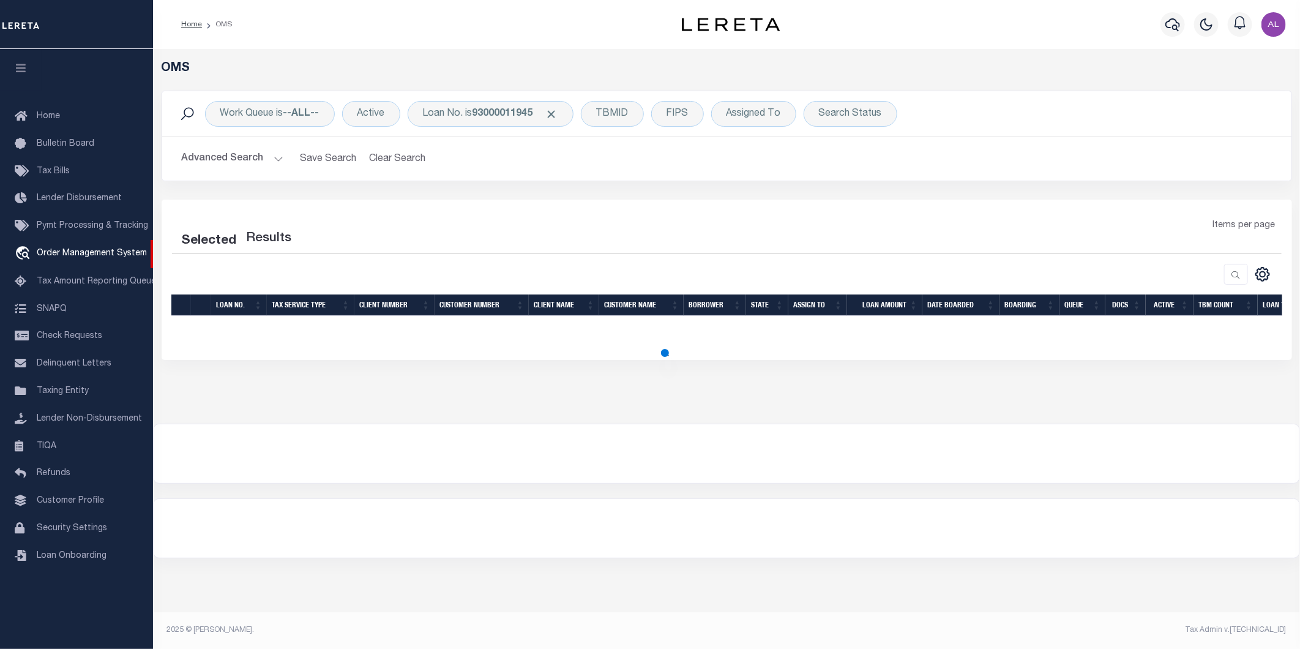
select select "200"
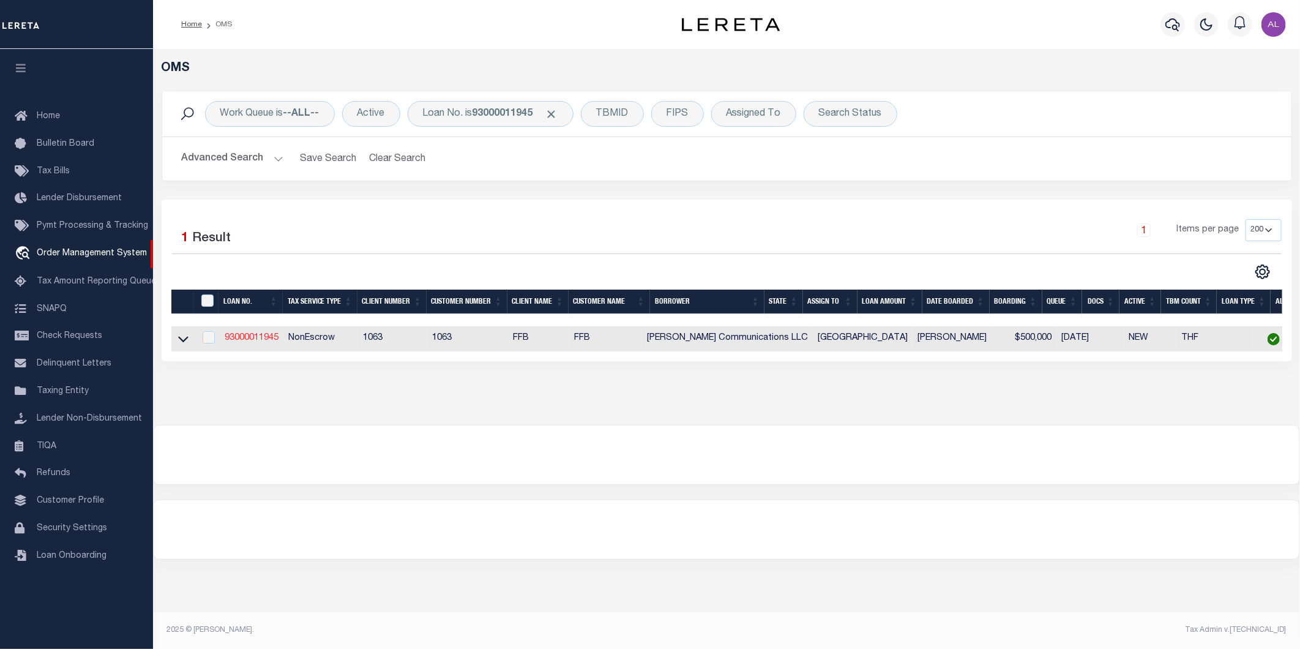
click at [251, 335] on link "93000011945" at bounding box center [252, 337] width 54 height 9
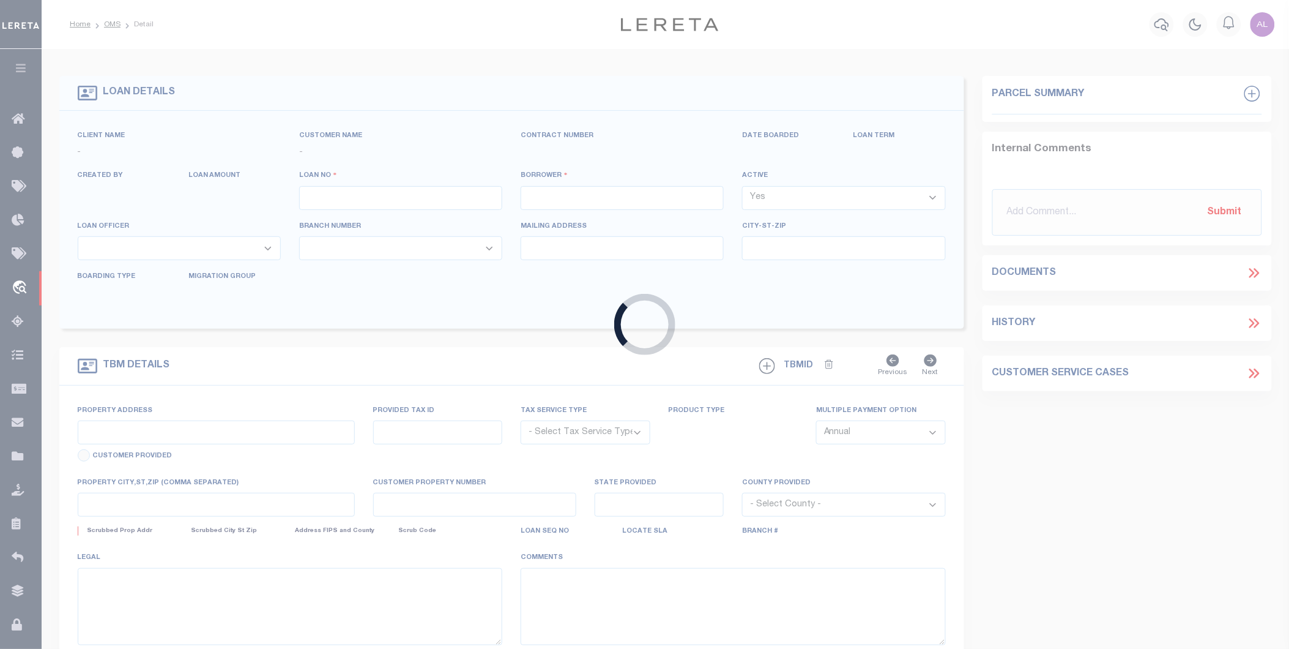
type input "93000011945"
type input "Hunt Communications LLC"
select select
select select "100"
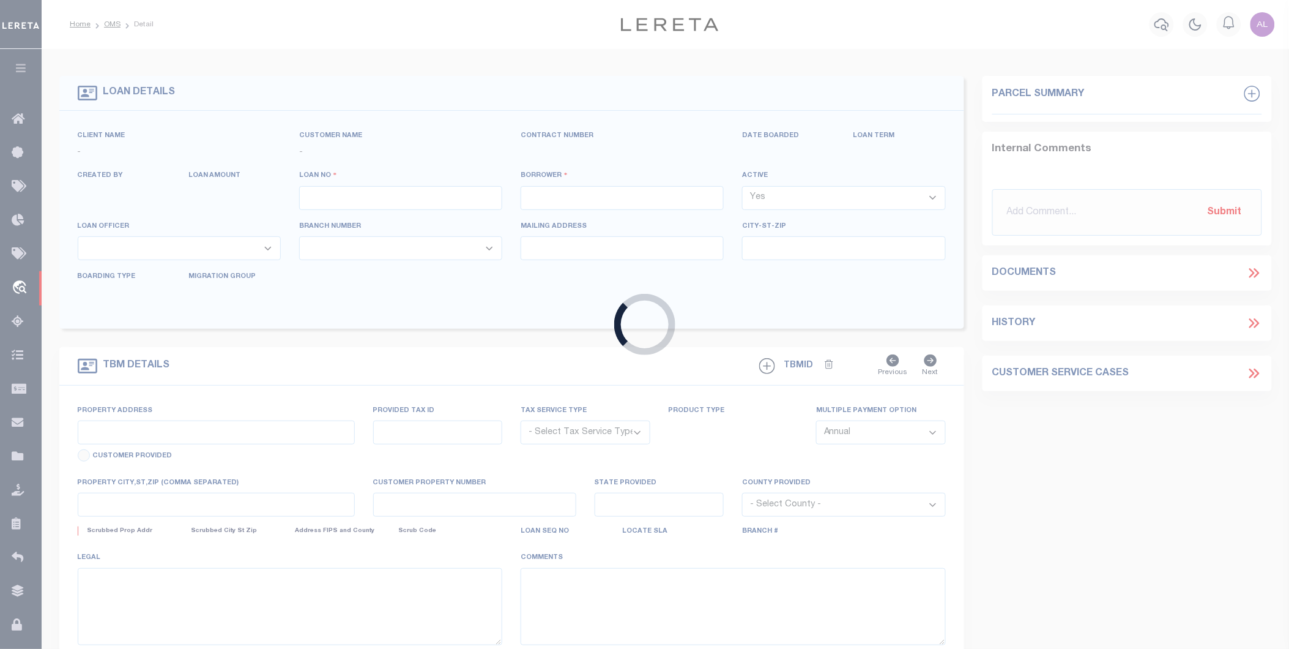
select select "NonEscrow"
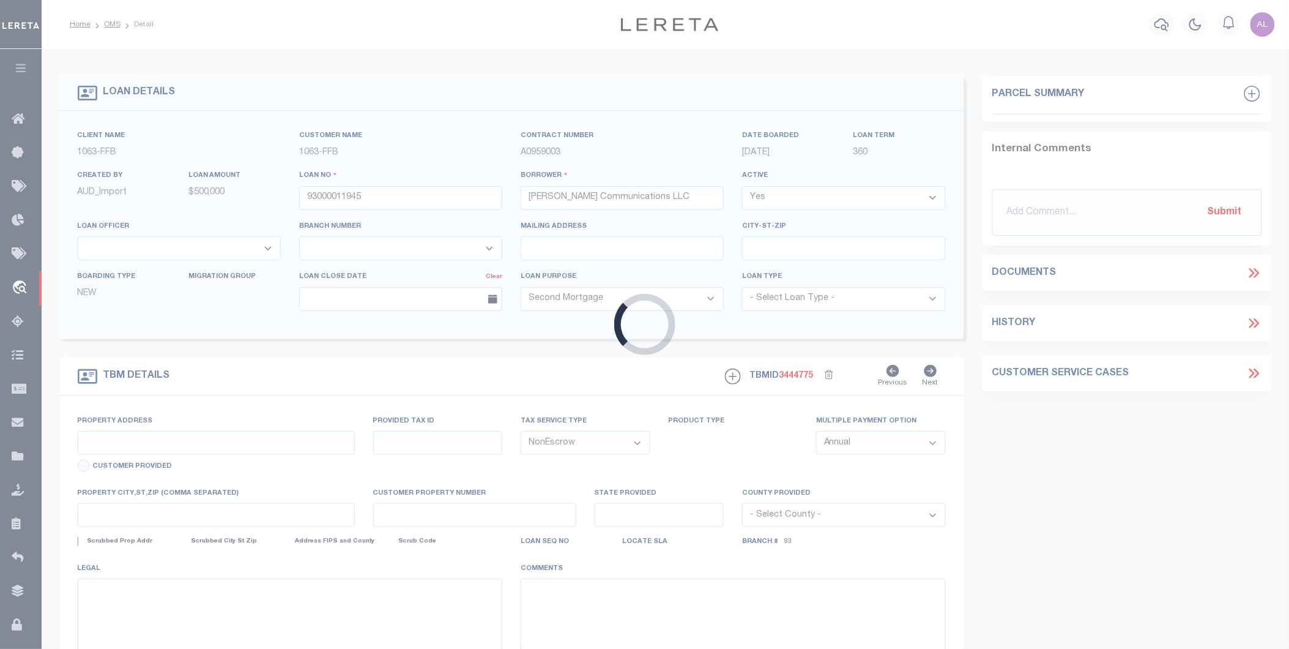
type input "907 GEORGETTA LANE"
select select
type input "NEWARK TX 760710000"
type input "[GEOGRAPHIC_DATA]"
select select
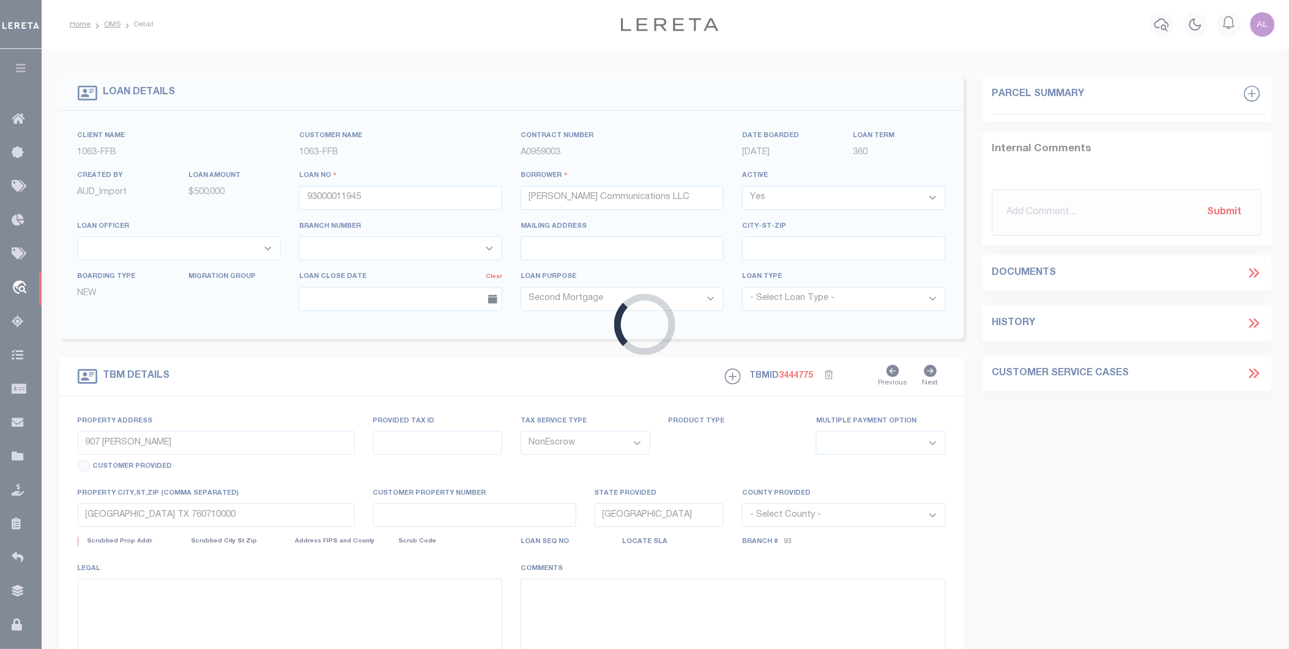
select select "540"
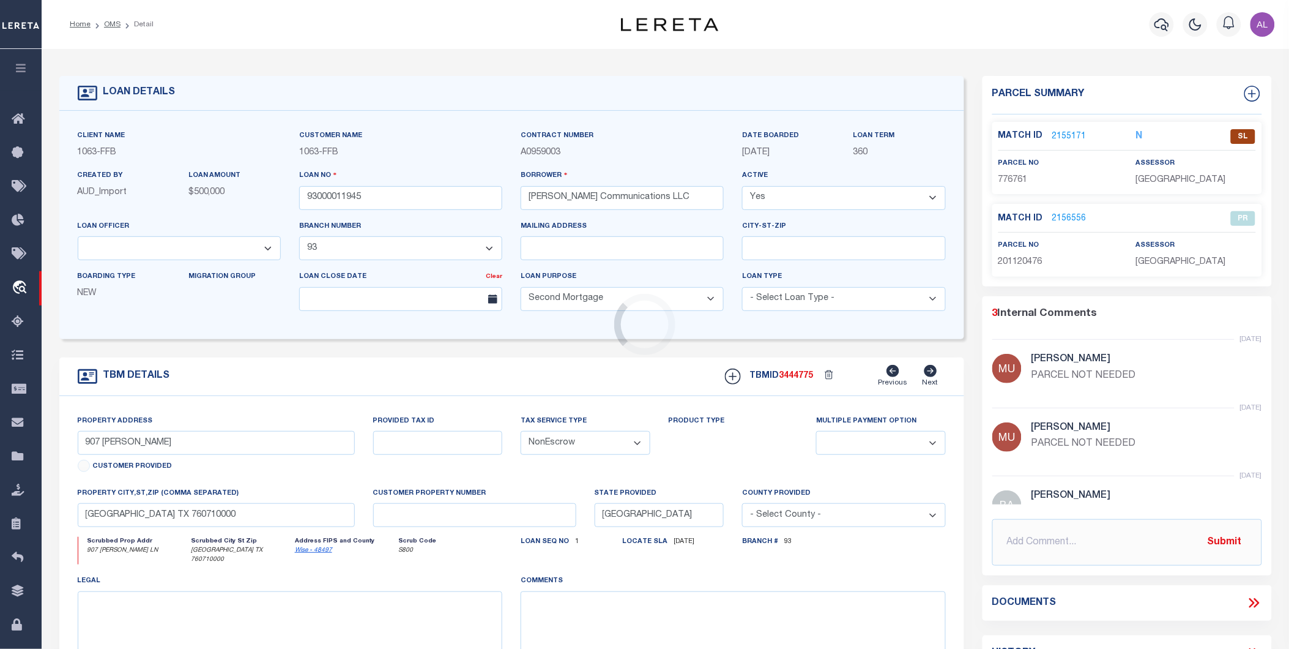
select select "778"
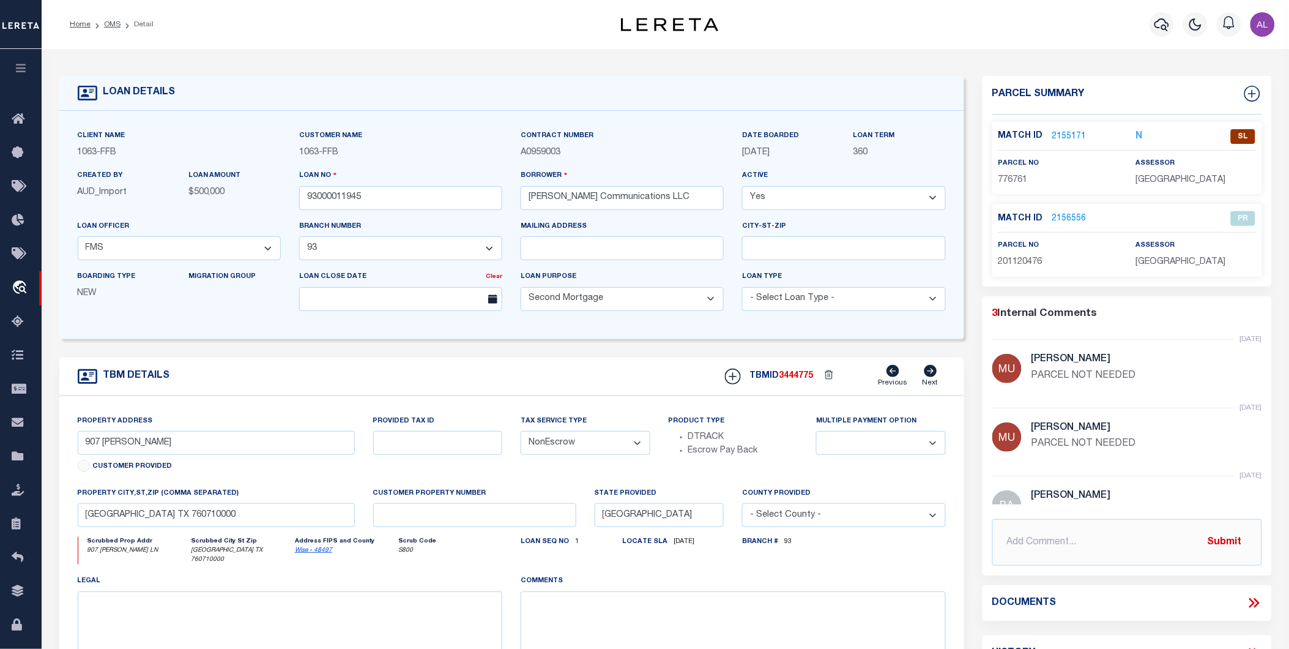
click at [1065, 214] on link "2156556" at bounding box center [1069, 218] width 34 height 13
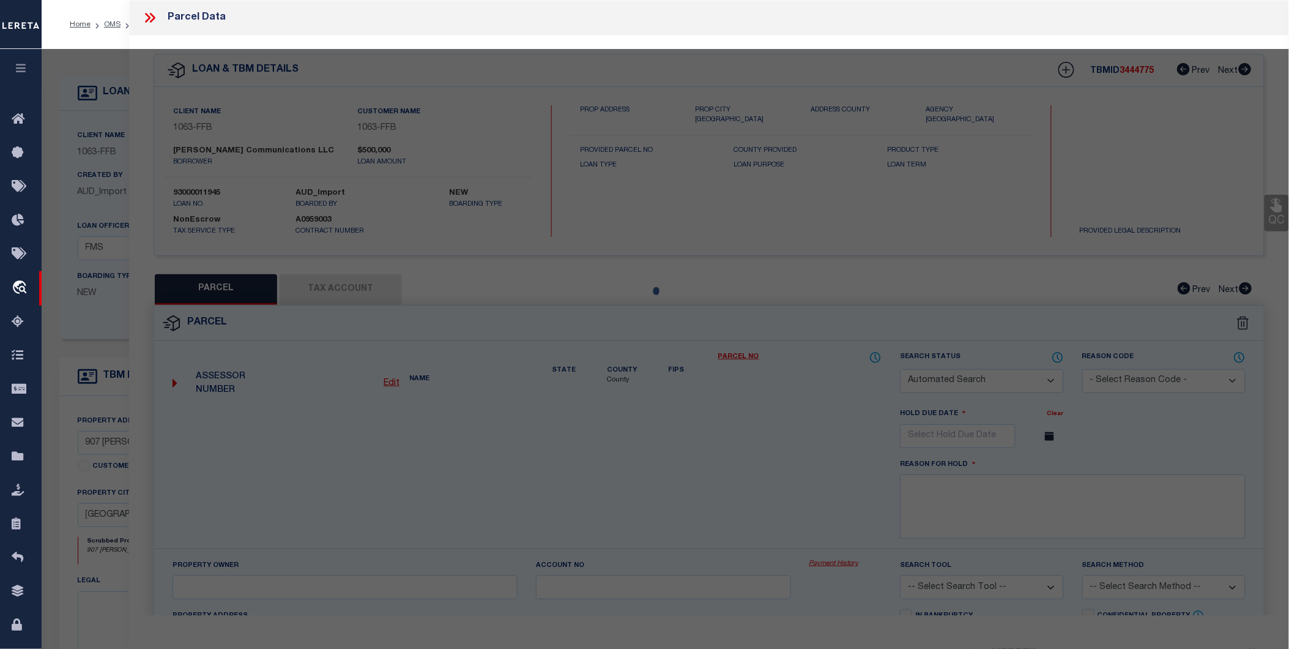
checkbox input "false"
select select "PR"
select select "099"
type input "HUNT PROPERTY MANAGEMENT LLC"
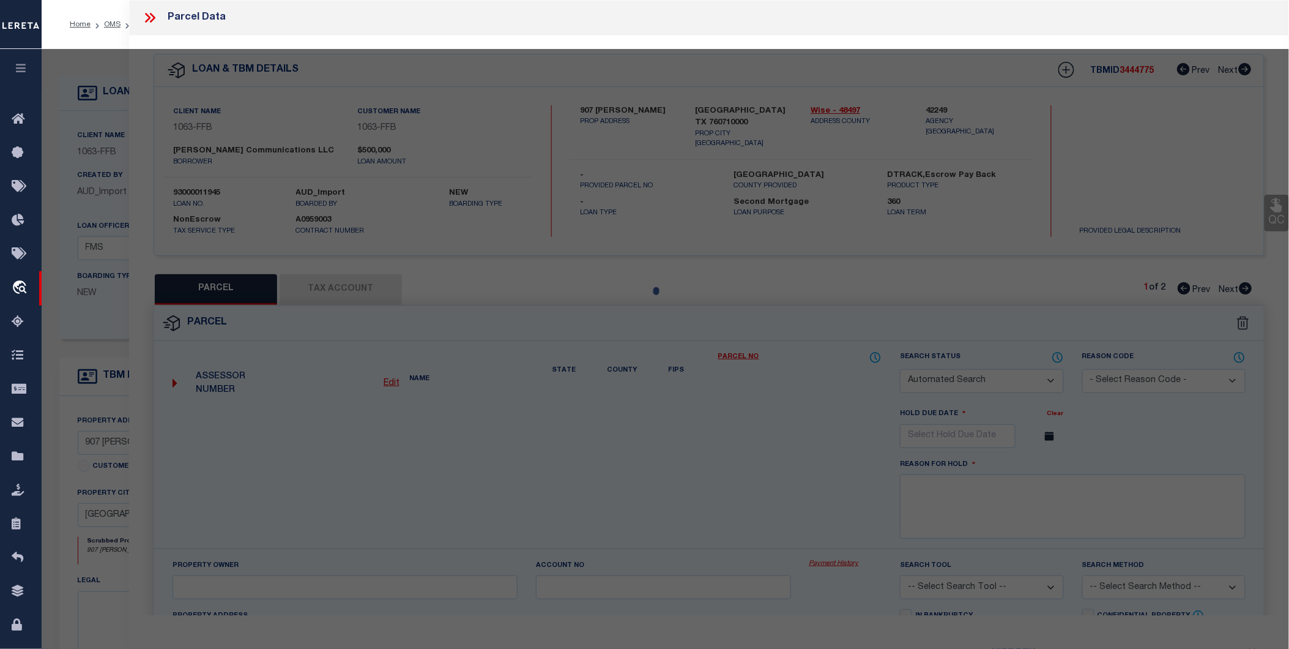
select select "ATL"
select select "ADD"
type input "Lot 4 CR 3519"
type input "[GEOGRAPHIC_DATA]"
type textarea "A-535 MATAGORDA CSL 11.17 ACRES"
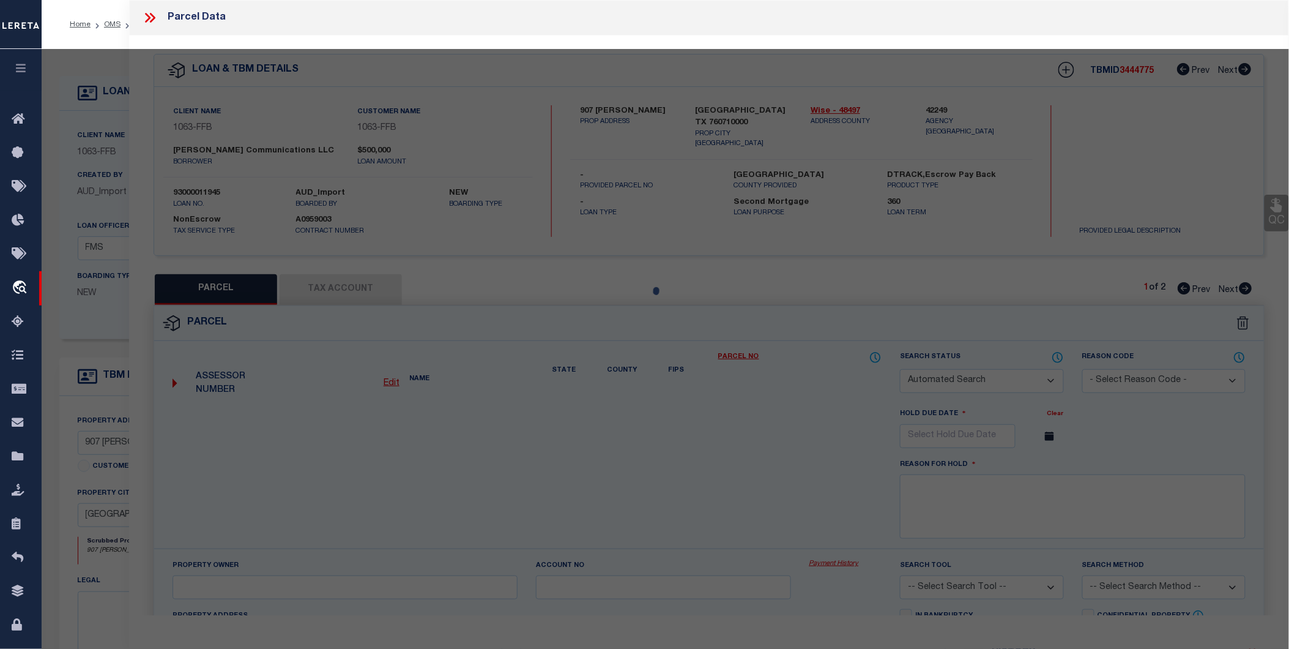
type textarea "PARCEL NOT NEEDED"
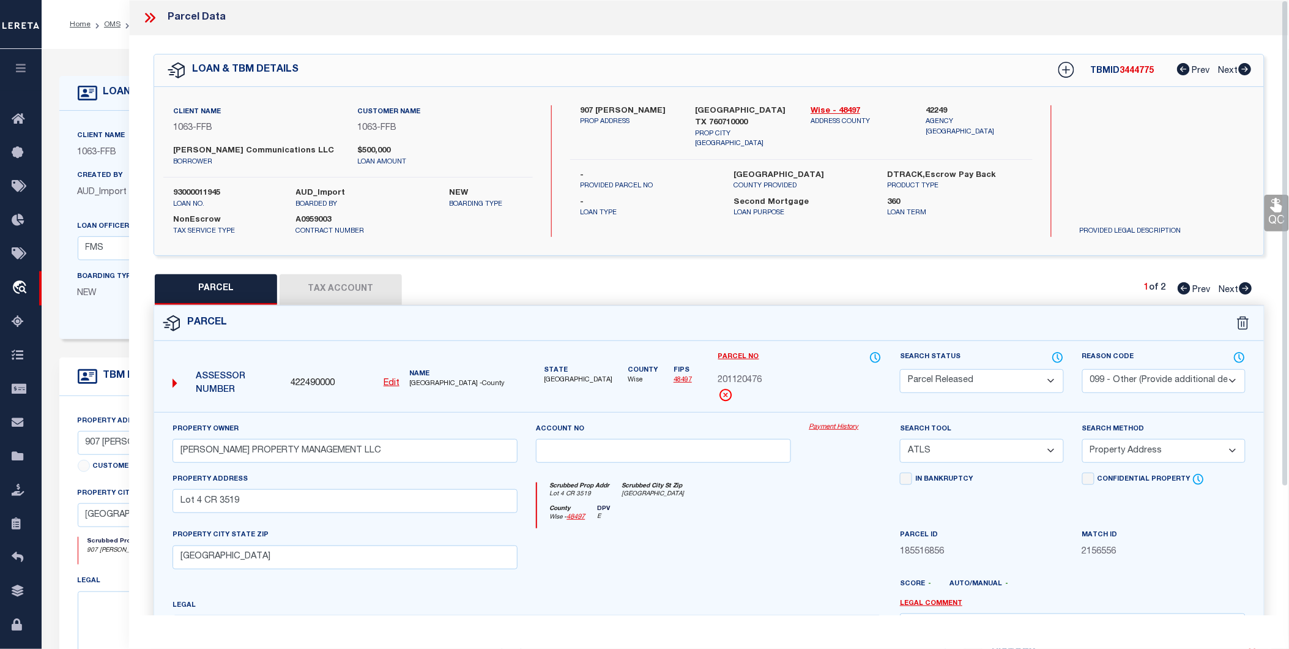
click at [326, 297] on button "Tax Account" at bounding box center [341, 289] width 122 height 31
select select "100"
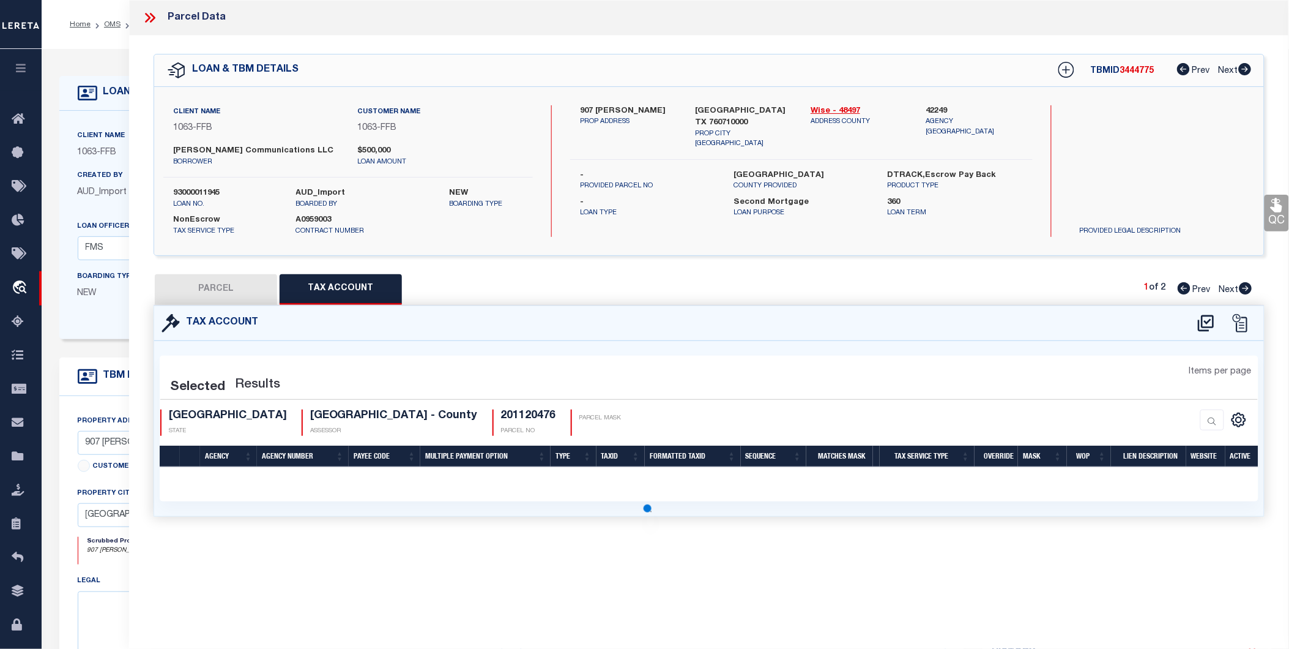
select select "100"
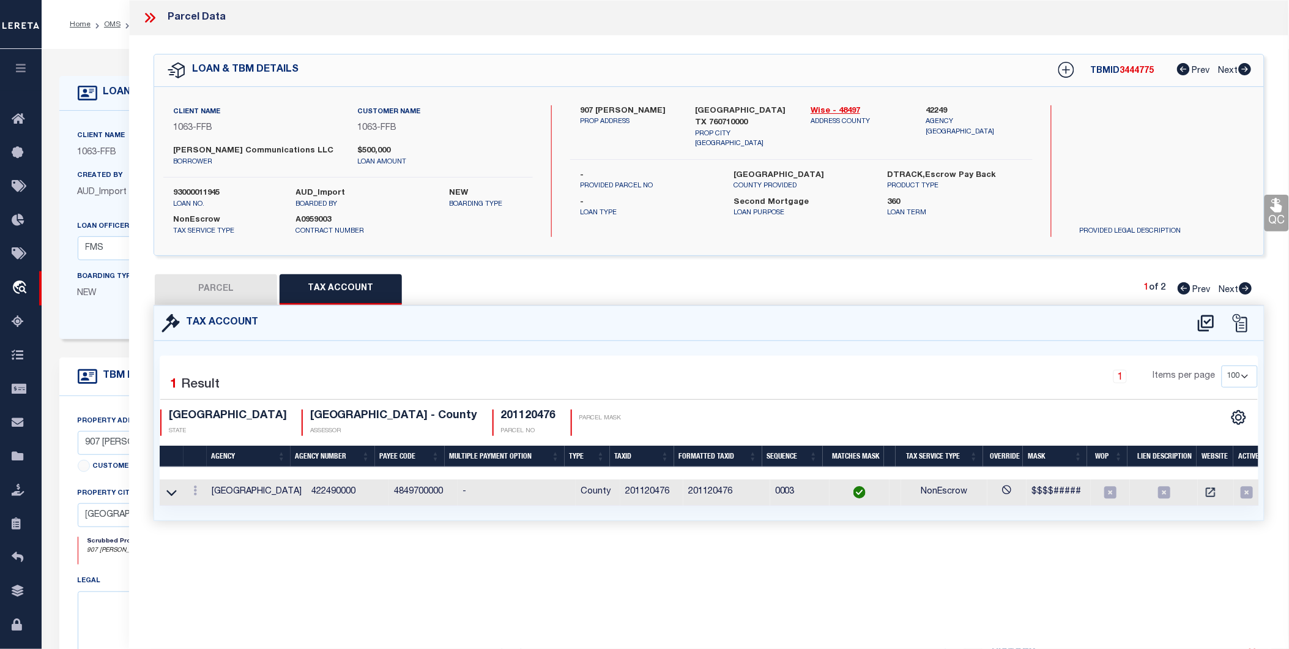
scroll to position [177, 0]
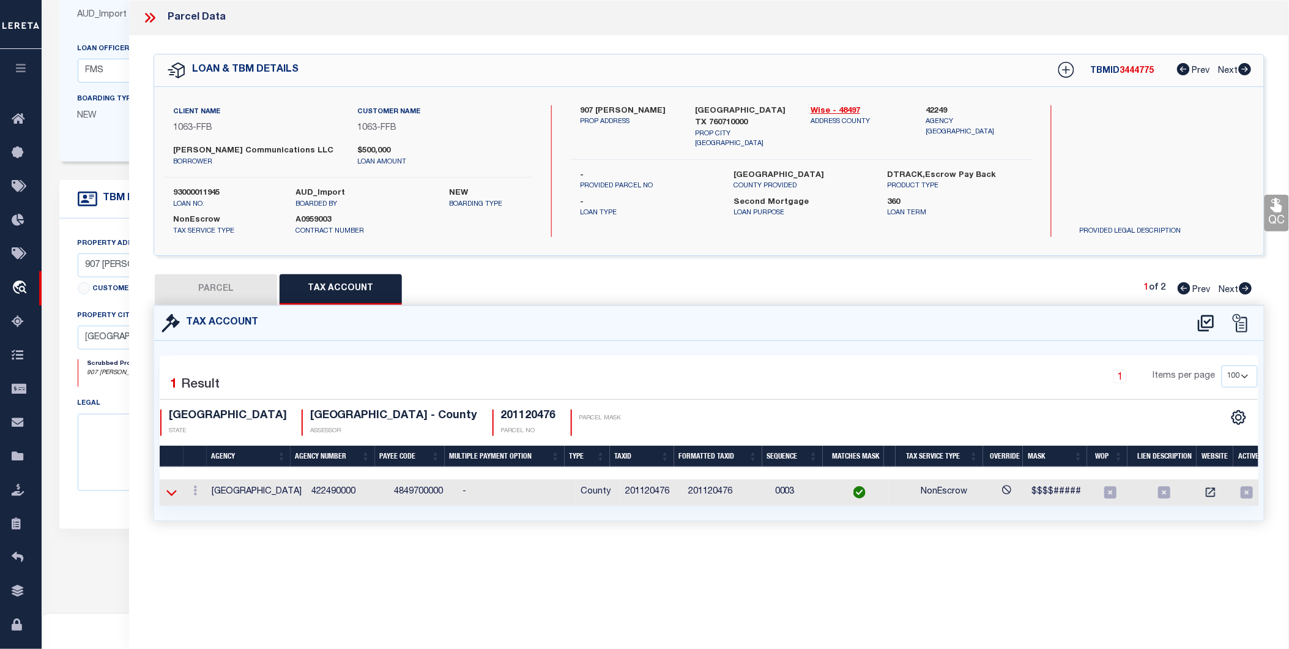
click at [169, 488] on icon at bounding box center [171, 492] width 10 height 13
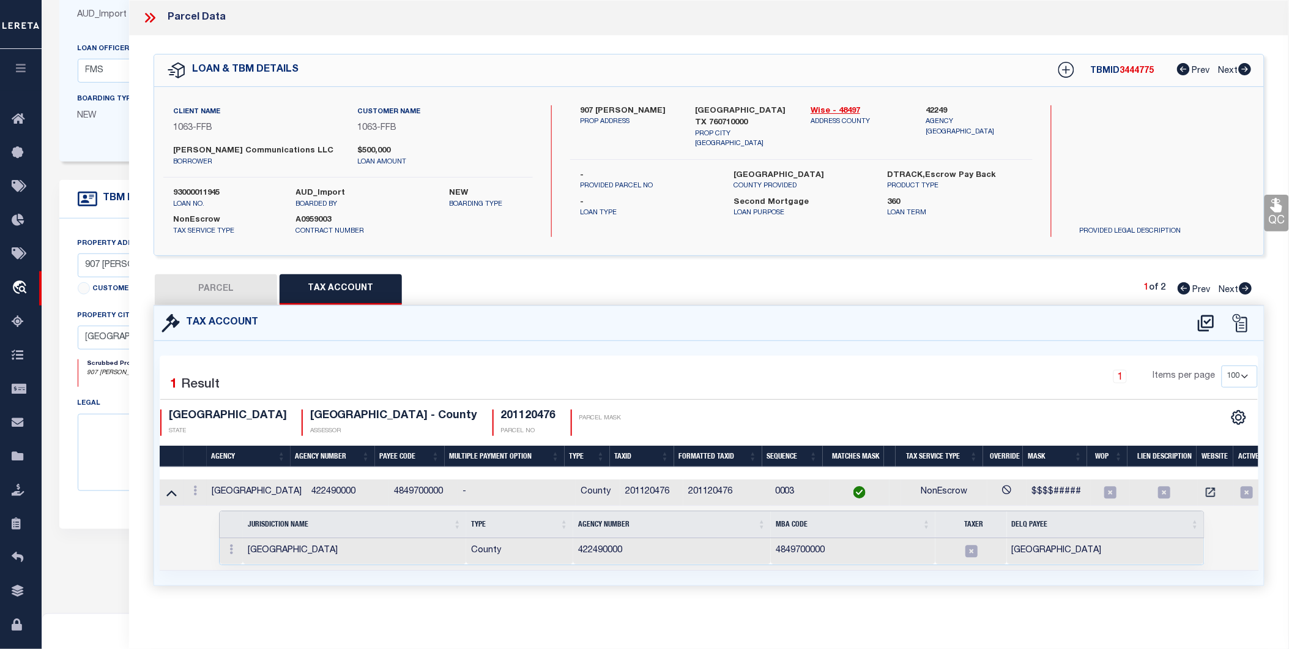
scroll to position [0, 0]
click at [151, 17] on icon at bounding box center [150, 18] width 16 height 16
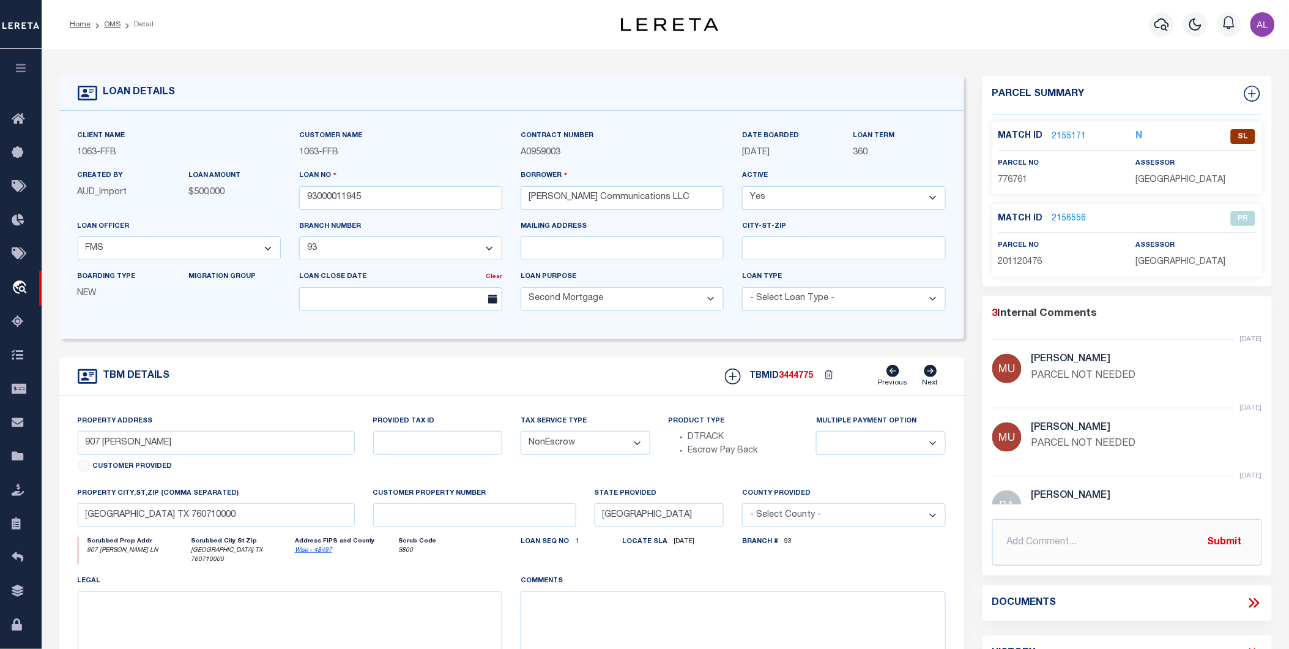
click at [1067, 219] on link "2156556" at bounding box center [1069, 218] width 34 height 13
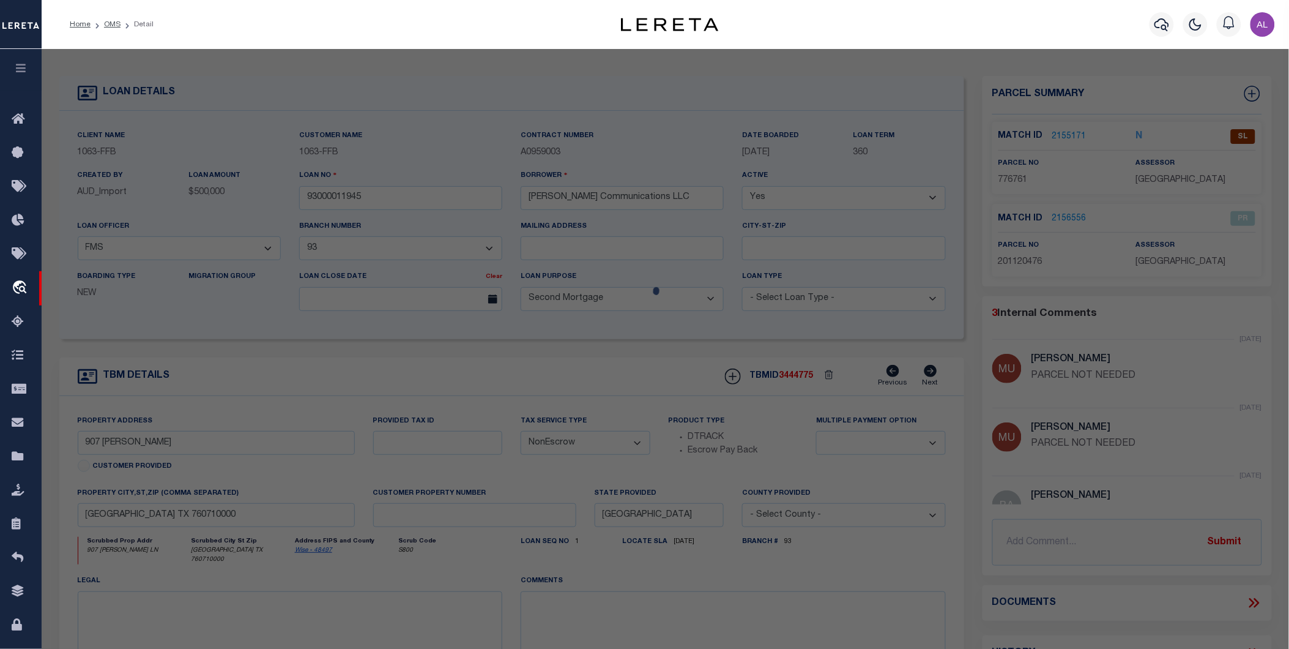
select select "AS"
select select
checkbox input "false"
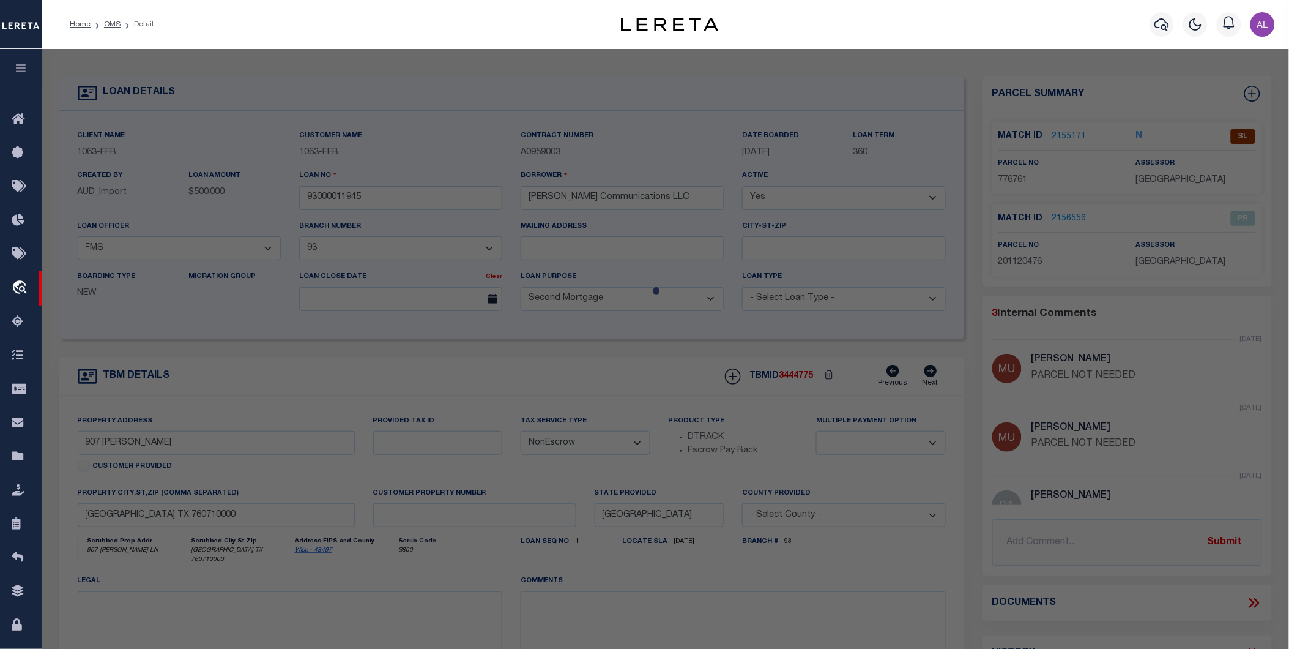
checkbox input "false"
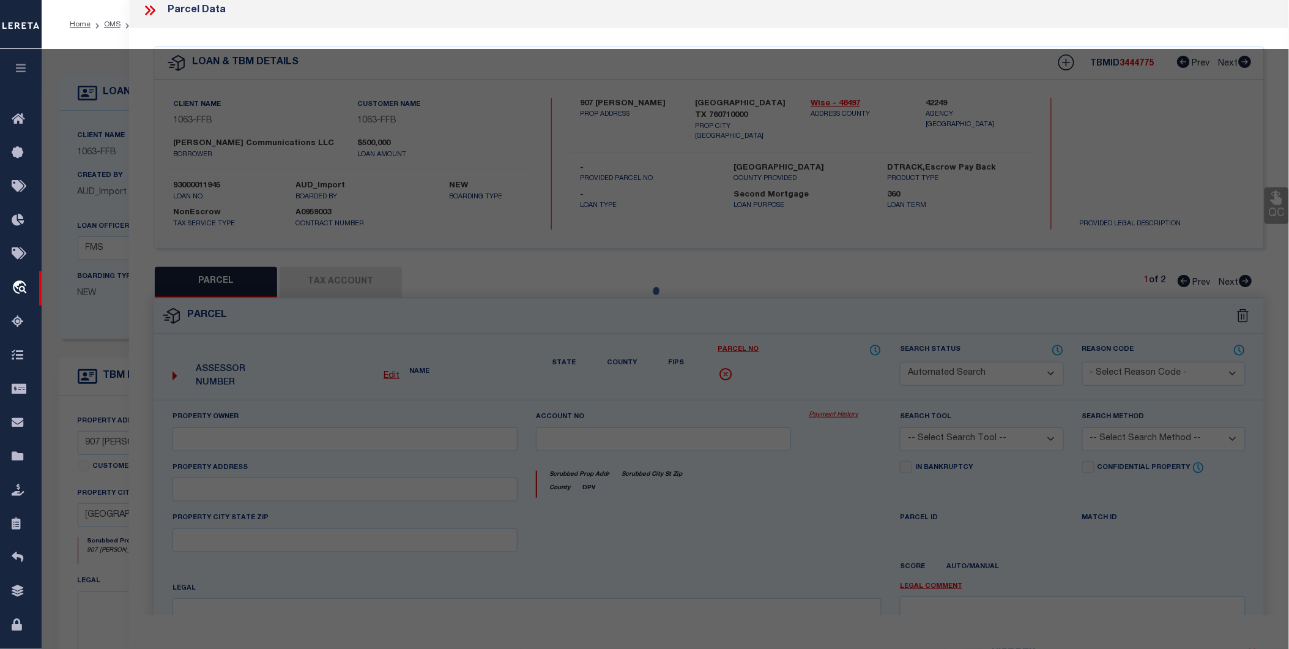
select select "PR"
select select "099"
type input "HUNT PROPERTY MANAGEMENT LLC"
select select "ATL"
select select "ADD"
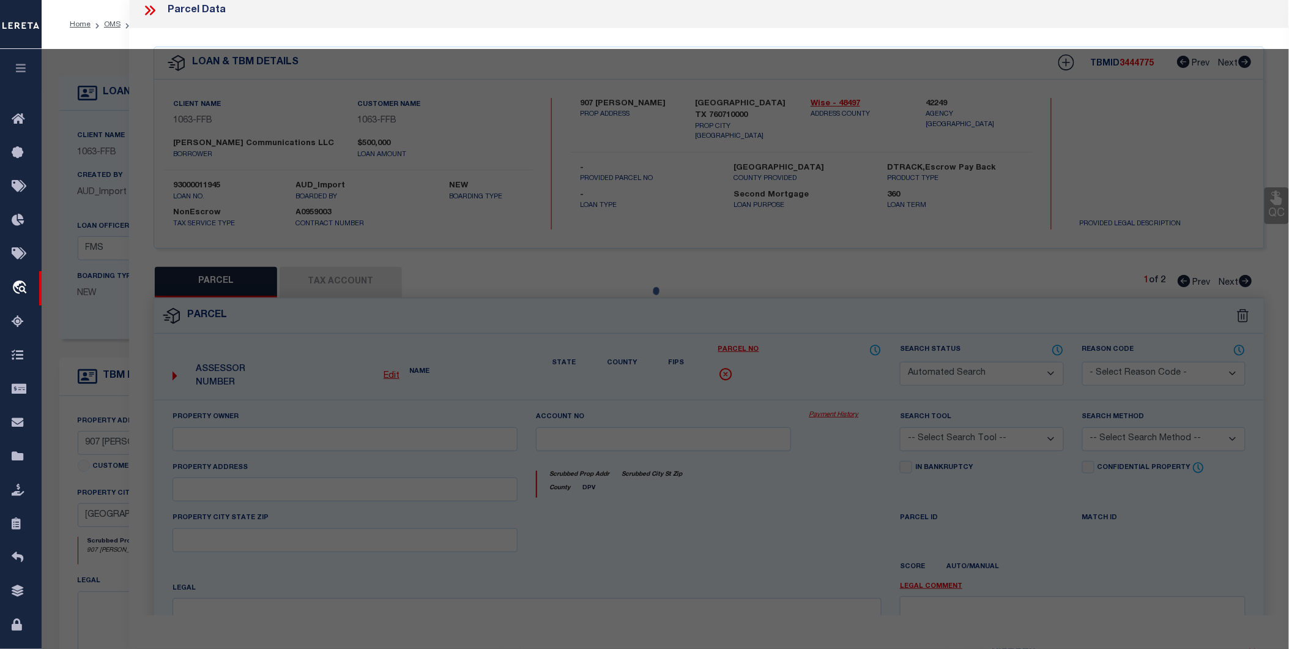
type input "Lot 4 CR 3519"
type input "[GEOGRAPHIC_DATA]"
type textarea "A-535 MATAGORDA CSL 11.17 ACRES"
type textarea "PARCEL NOT NEEDED"
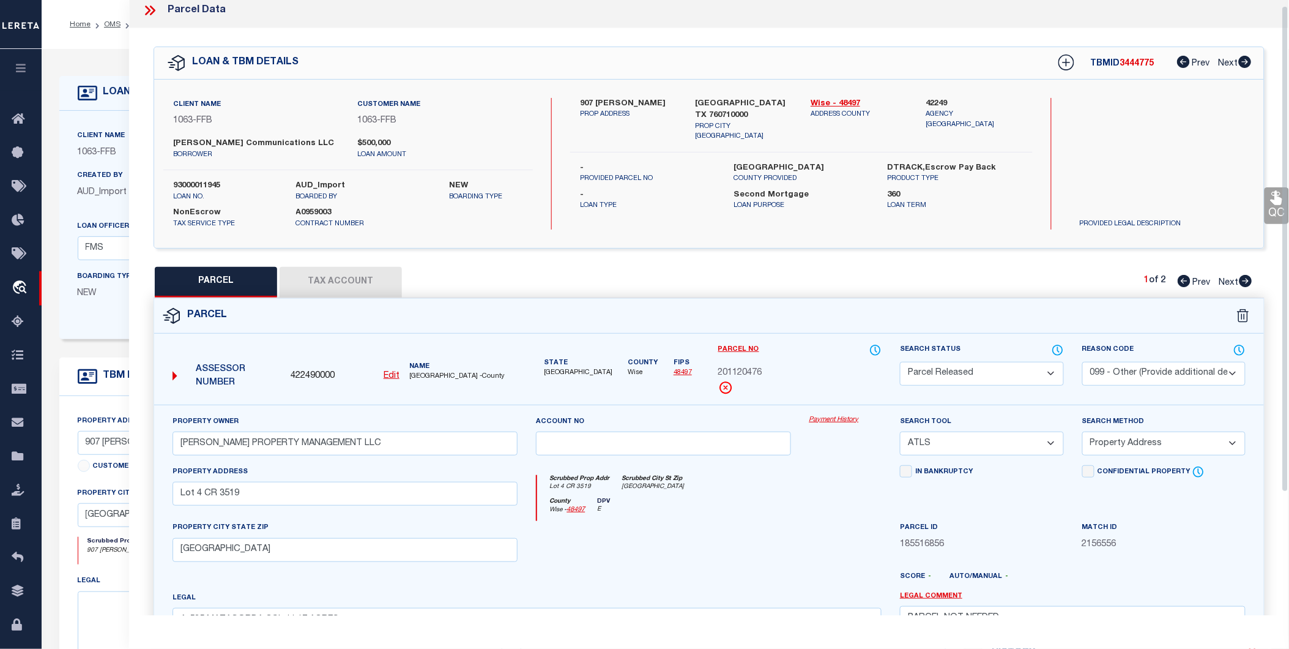
click at [362, 289] on button "Tax Account" at bounding box center [341, 282] width 122 height 31
select select "100"
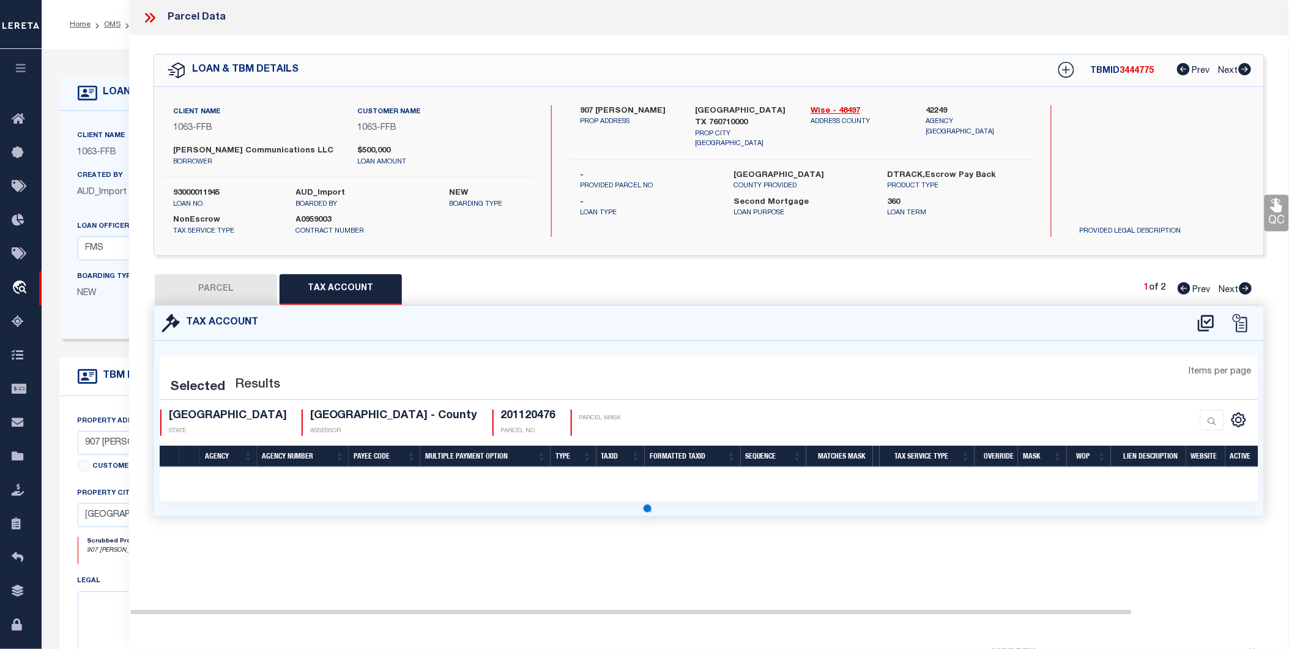
select select "100"
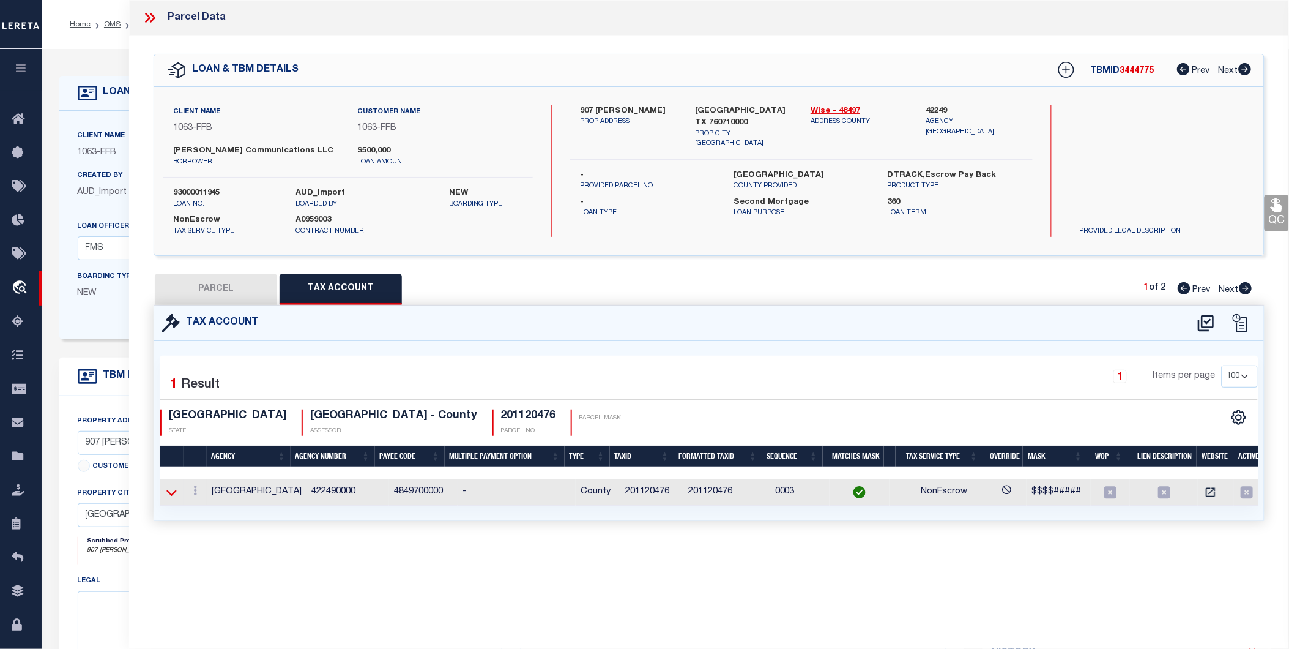
click at [173, 490] on icon at bounding box center [171, 492] width 10 height 13
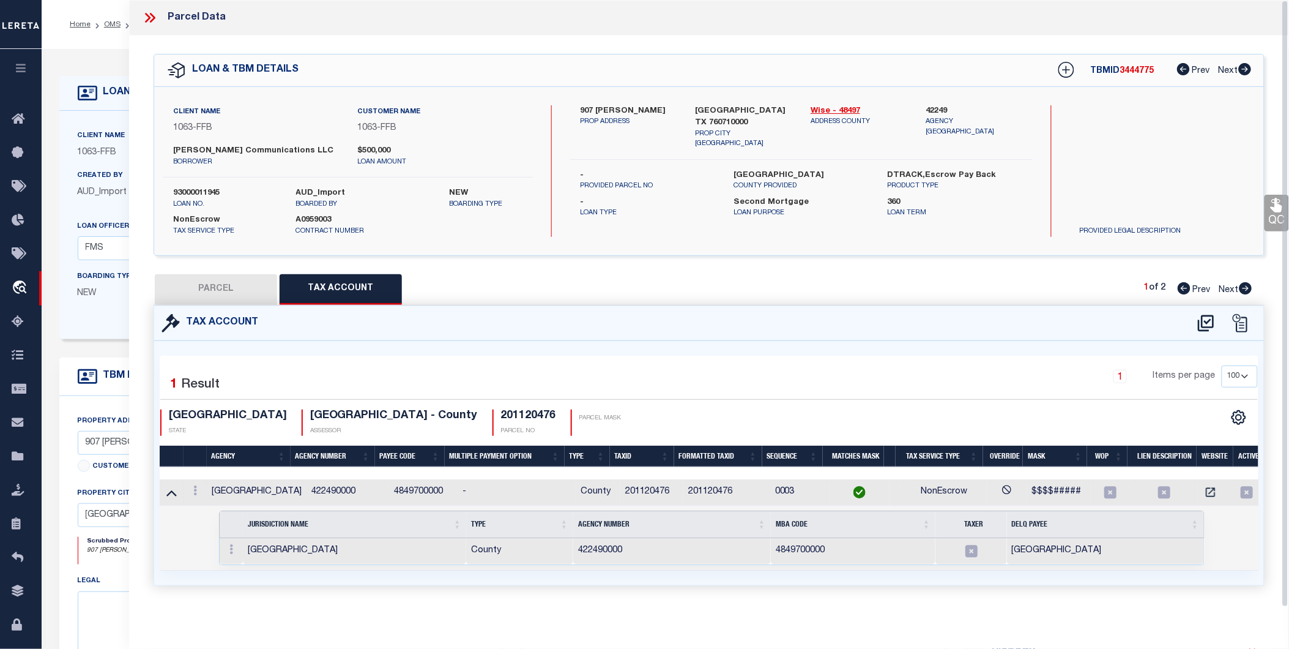
scroll to position [7, 0]
click at [148, 13] on icon at bounding box center [148, 18] width 6 height 10
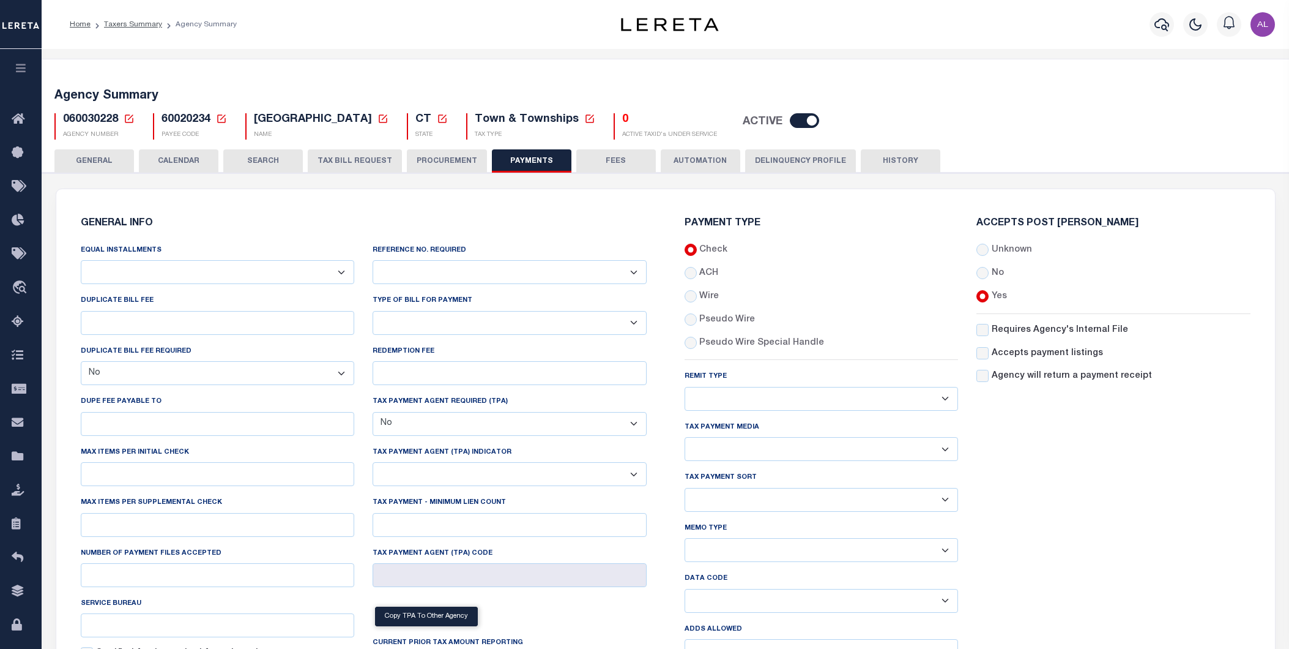
select select "false"
